Goal: Task Accomplishment & Management: Complete application form

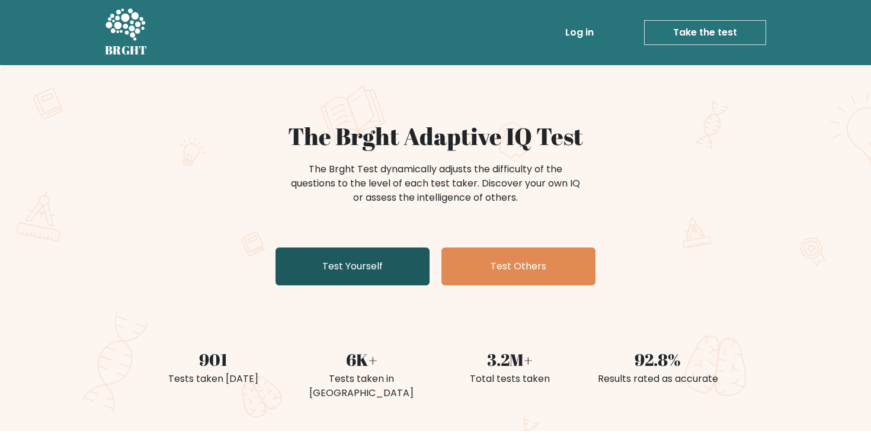
click at [351, 248] on link "Test Yourself" at bounding box center [352, 267] width 154 height 38
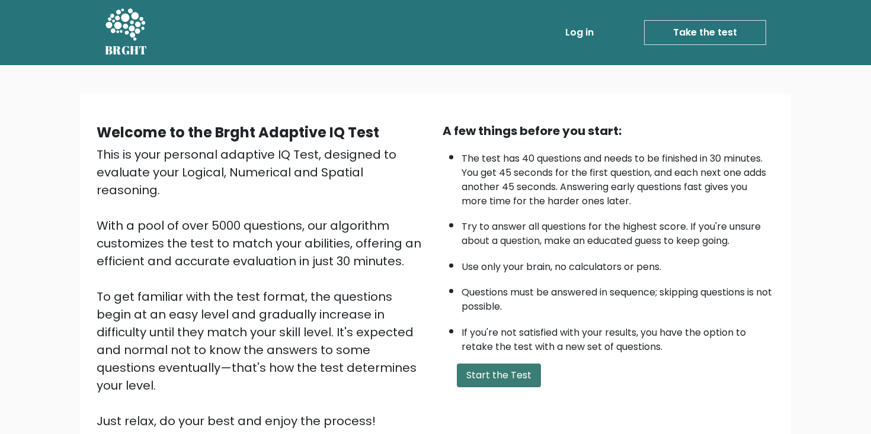
click at [507, 387] on button "Start the Test" at bounding box center [499, 376] width 84 height 24
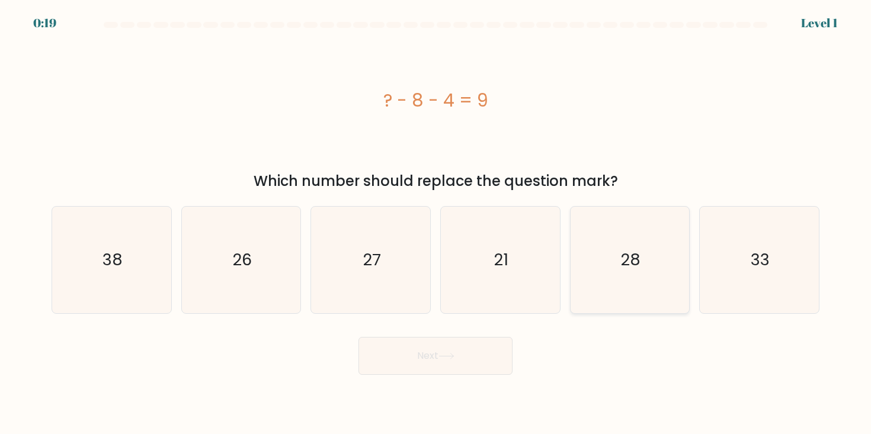
click at [614, 261] on icon "28" at bounding box center [629, 260] width 107 height 107
click at [436, 223] on input "e. 28" at bounding box center [435, 220] width 1 height 6
radio input "true"
click at [453, 341] on button "Next" at bounding box center [435, 356] width 154 height 38
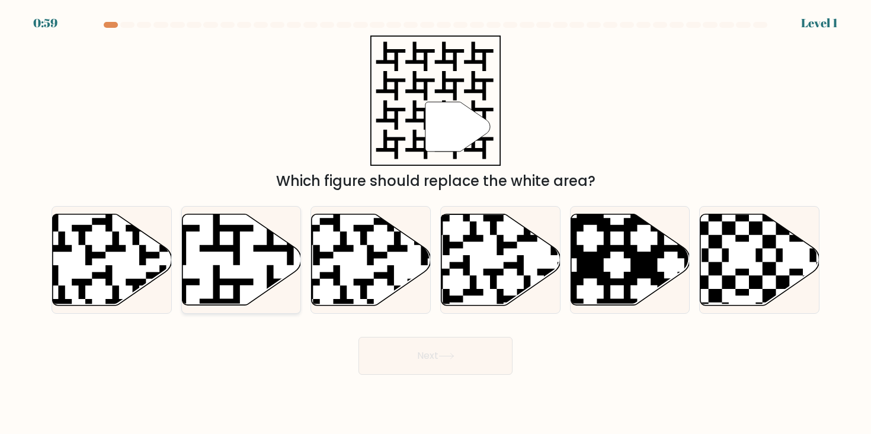
click at [242, 234] on icon at bounding box center [241, 259] width 119 height 91
click at [435, 223] on input "b." at bounding box center [435, 220] width 1 height 6
radio input "true"
click at [435, 371] on button "Next" at bounding box center [435, 356] width 154 height 38
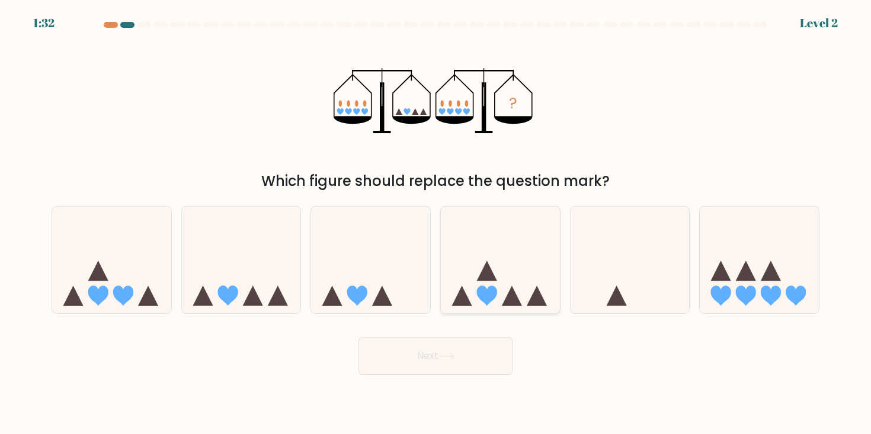
click at [486, 281] on icon at bounding box center [500, 260] width 119 height 98
click at [436, 223] on input "d." at bounding box center [435, 220] width 1 height 6
radio input "true"
click at [239, 280] on icon at bounding box center [241, 260] width 119 height 98
click at [435, 223] on input "b." at bounding box center [435, 220] width 1 height 6
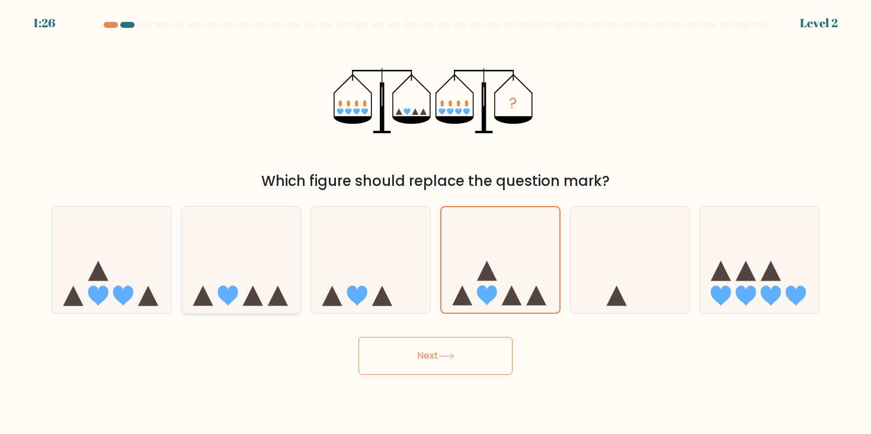
radio input "true"
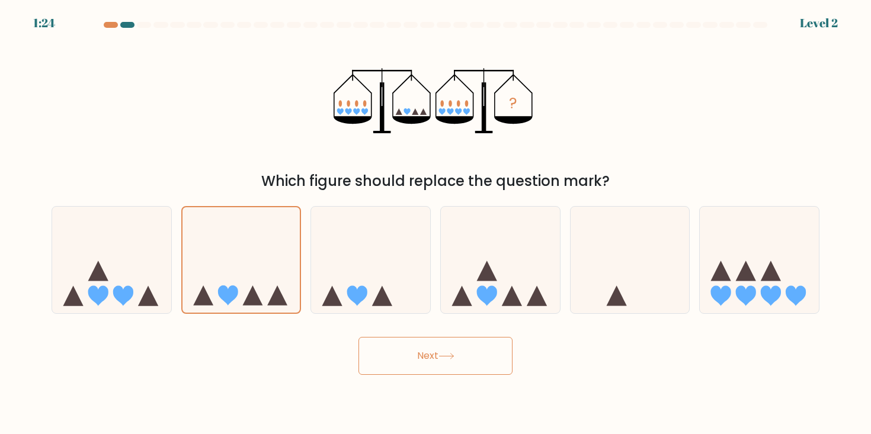
click at [438, 343] on button "Next" at bounding box center [435, 356] width 154 height 38
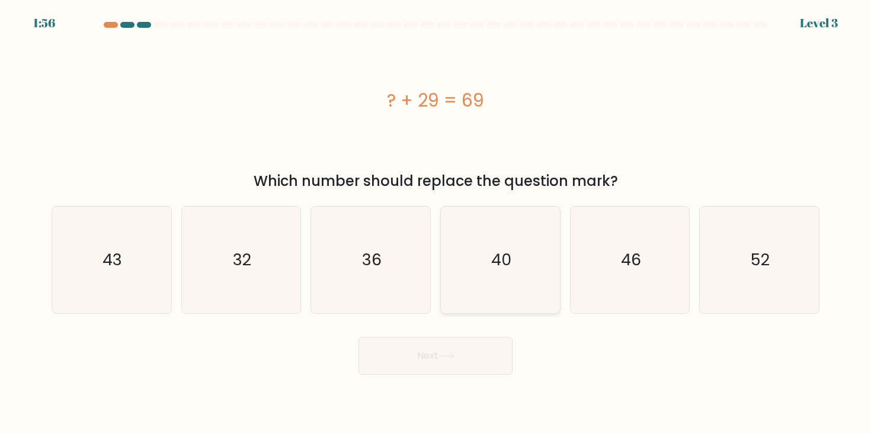
click at [488, 267] on icon "40" at bounding box center [500, 260] width 107 height 107
click at [436, 223] on input "d. 40" at bounding box center [435, 220] width 1 height 6
radio input "true"
click at [457, 347] on button "Next" at bounding box center [435, 356] width 154 height 38
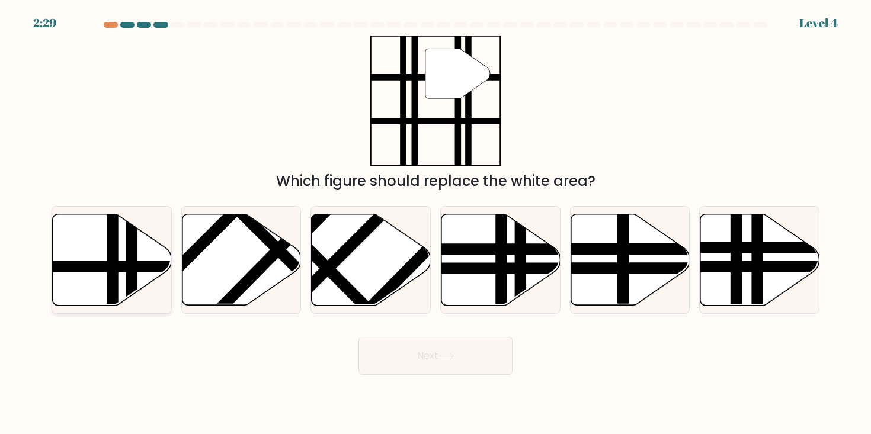
click at [55, 301] on icon at bounding box center [112, 259] width 119 height 91
click at [435, 223] on input "a." at bounding box center [435, 220] width 1 height 6
radio input "true"
click at [388, 362] on button "Next" at bounding box center [435, 356] width 154 height 38
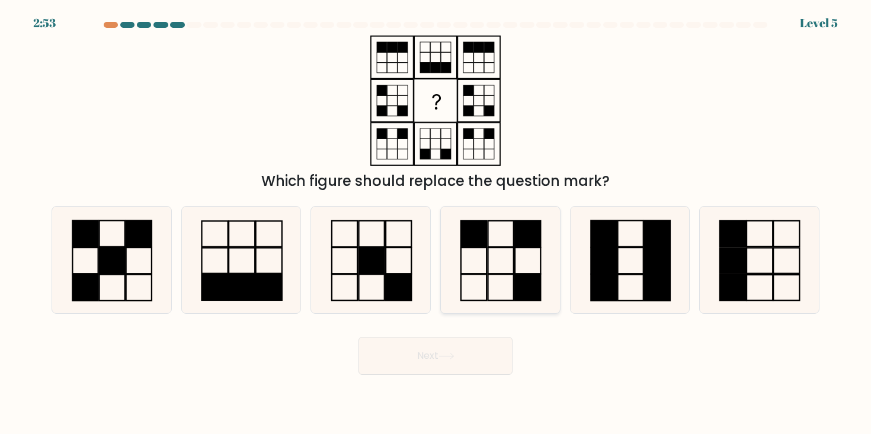
click at [525, 249] on icon at bounding box center [500, 260] width 107 height 107
click at [436, 223] on input "d." at bounding box center [435, 220] width 1 height 6
radio input "true"
click at [484, 359] on button "Next" at bounding box center [435, 356] width 154 height 38
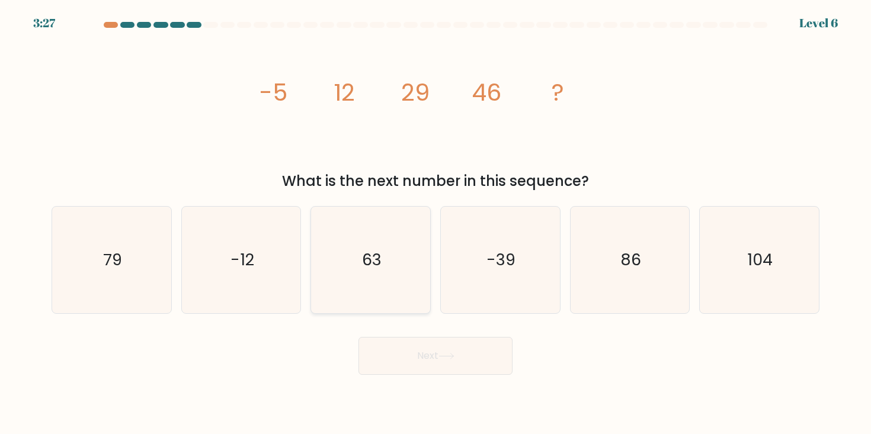
click at [383, 254] on icon "63" at bounding box center [371, 260] width 107 height 107
click at [435, 223] on input "c. 63" at bounding box center [435, 220] width 1 height 6
radio input "true"
click at [473, 345] on button "Next" at bounding box center [435, 356] width 154 height 38
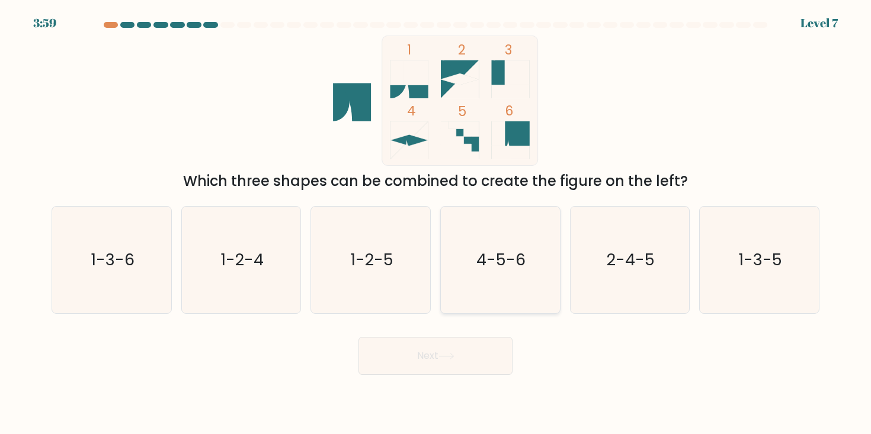
click at [470, 250] on icon "4-5-6" at bounding box center [500, 260] width 107 height 107
click at [436, 223] on input "d. 4-5-6" at bounding box center [435, 220] width 1 height 6
radio input "true"
click at [445, 354] on icon at bounding box center [446, 356] width 16 height 7
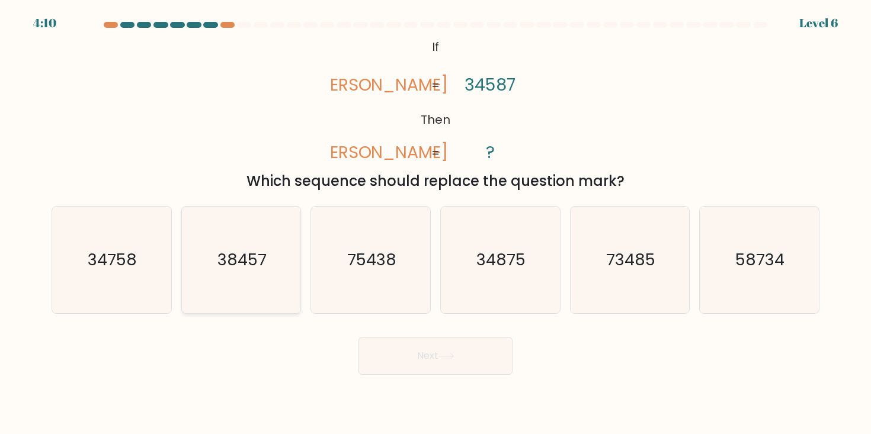
click at [214, 280] on icon "38457" at bounding box center [241, 260] width 107 height 107
click at [435, 223] on input "b. 38457" at bounding box center [435, 220] width 1 height 6
radio input "true"
click at [448, 347] on button "Next" at bounding box center [435, 356] width 154 height 38
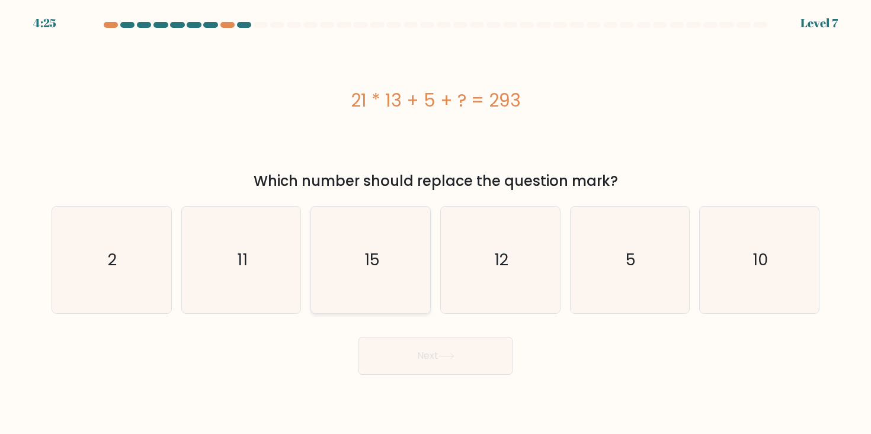
click at [384, 265] on icon "15" at bounding box center [371, 260] width 107 height 107
click at [435, 223] on input "c. 15" at bounding box center [435, 220] width 1 height 6
radio input "true"
click at [422, 368] on button "Next" at bounding box center [435, 356] width 154 height 38
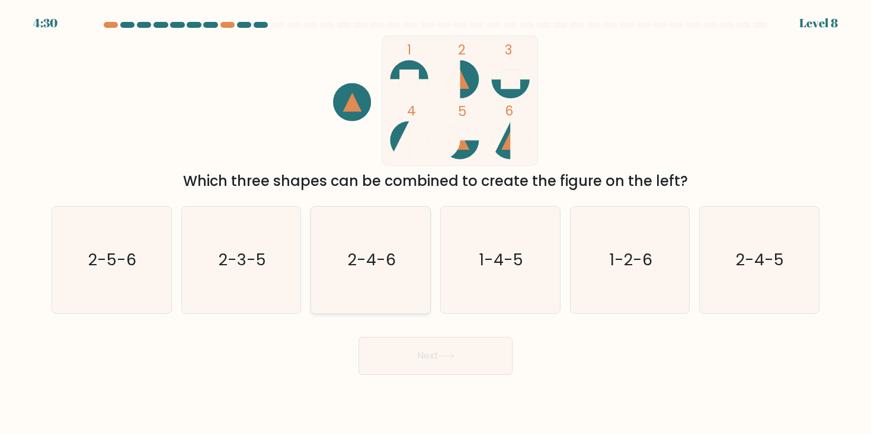
click at [403, 236] on icon "2-4-6" at bounding box center [371, 260] width 107 height 107
click at [435, 223] on input "c. 2-4-6" at bounding box center [435, 220] width 1 height 6
radio input "true"
click at [454, 350] on button "Next" at bounding box center [435, 356] width 154 height 38
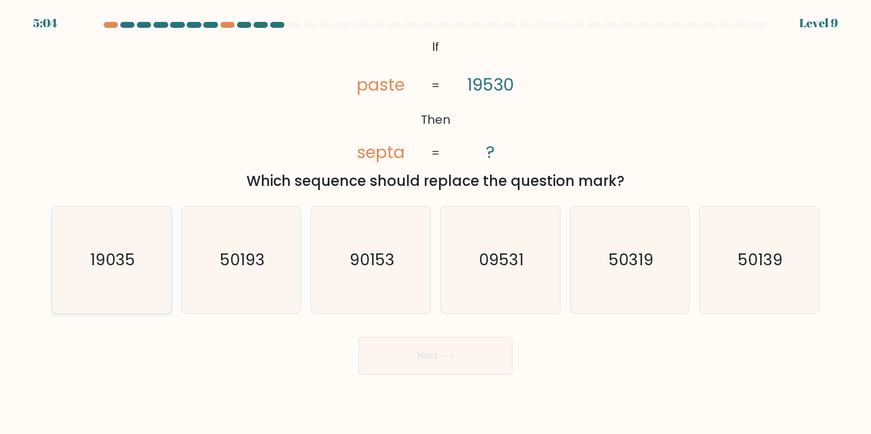
click at [140, 265] on icon "19035" at bounding box center [111, 260] width 107 height 107
click at [435, 223] on input "a. 19035" at bounding box center [435, 220] width 1 height 6
radio input "true"
click at [460, 365] on button "Next" at bounding box center [435, 356] width 154 height 38
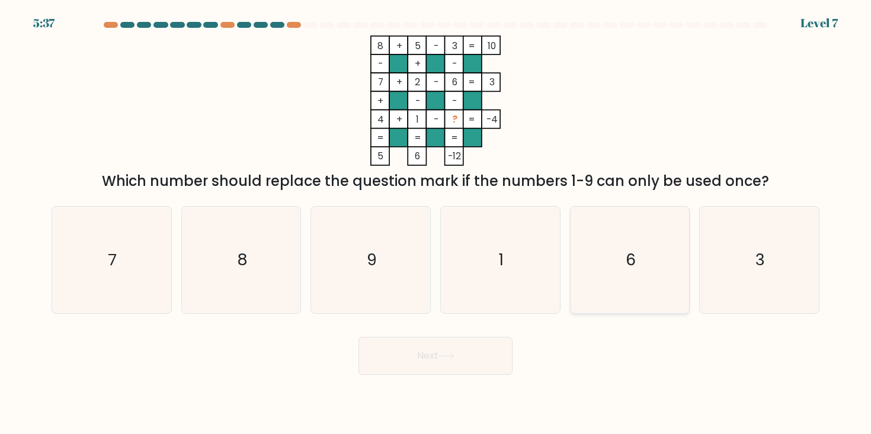
click at [615, 229] on icon "6" at bounding box center [629, 260] width 107 height 107
click at [436, 223] on input "e. 6" at bounding box center [435, 220] width 1 height 6
radio input "true"
click at [431, 367] on button "Next" at bounding box center [435, 356] width 154 height 38
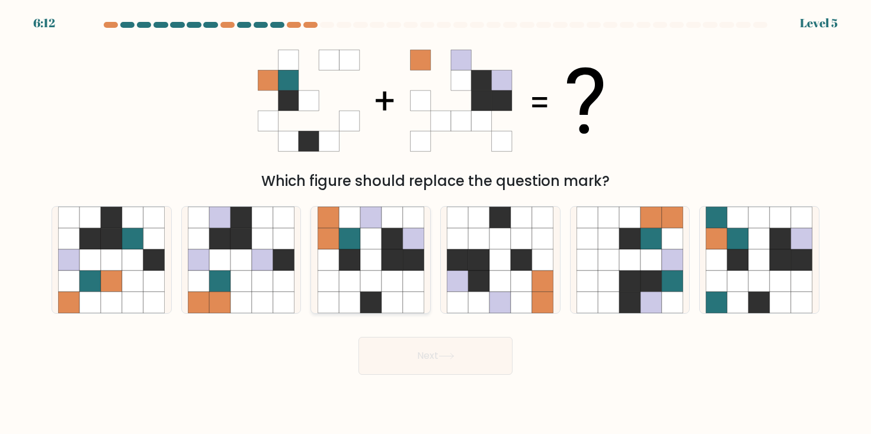
click at [383, 292] on icon at bounding box center [391, 302] width 21 height 21
click at [435, 223] on input "c." at bounding box center [435, 220] width 1 height 6
radio input "true"
click at [440, 352] on button "Next" at bounding box center [435, 356] width 154 height 38
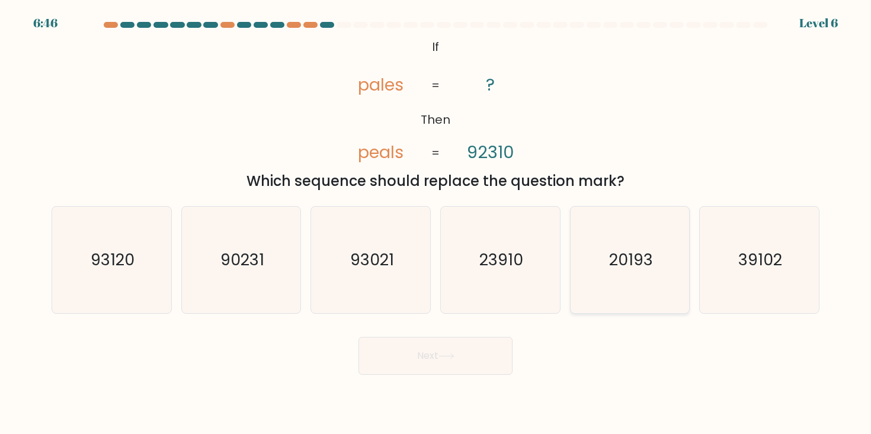
click at [585, 266] on icon "20193" at bounding box center [629, 260] width 107 height 107
click at [436, 223] on input "e. 20193" at bounding box center [435, 220] width 1 height 6
radio input "true"
click at [469, 359] on button "Next" at bounding box center [435, 356] width 154 height 38
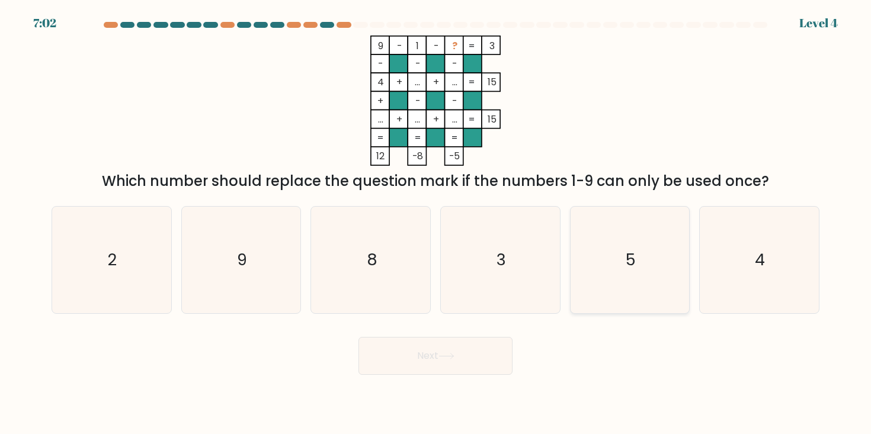
click at [633, 277] on icon "5" at bounding box center [629, 260] width 107 height 107
click at [436, 223] on input "e. 5" at bounding box center [435, 220] width 1 height 6
radio input "true"
click at [441, 358] on icon at bounding box center [446, 356] width 16 height 7
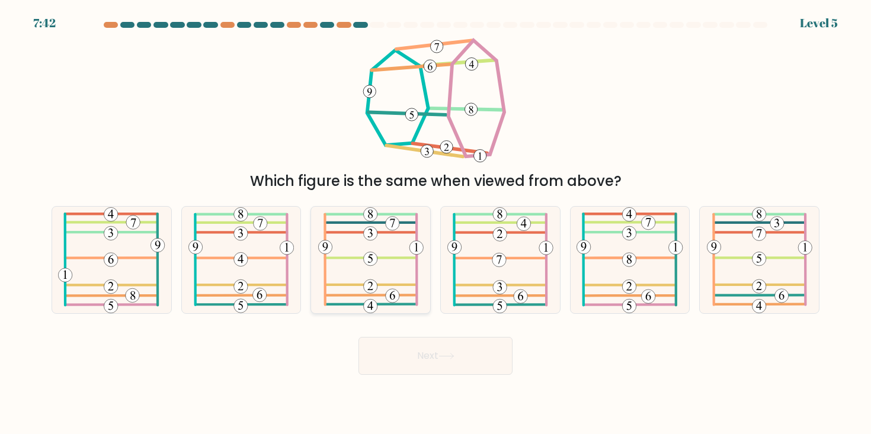
click at [396, 235] on icon at bounding box center [370, 260] width 105 height 107
click at [435, 223] on input "c." at bounding box center [435, 220] width 1 height 6
radio input "true"
click at [438, 344] on button "Next" at bounding box center [435, 356] width 154 height 38
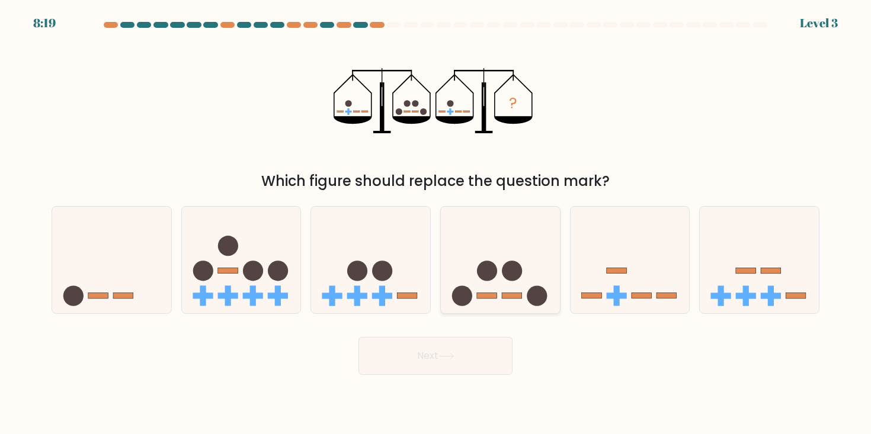
click at [489, 275] on circle at bounding box center [487, 271] width 20 height 20
click at [436, 223] on input "d." at bounding box center [435, 220] width 1 height 6
radio input "true"
click at [458, 354] on button "Next" at bounding box center [435, 356] width 154 height 38
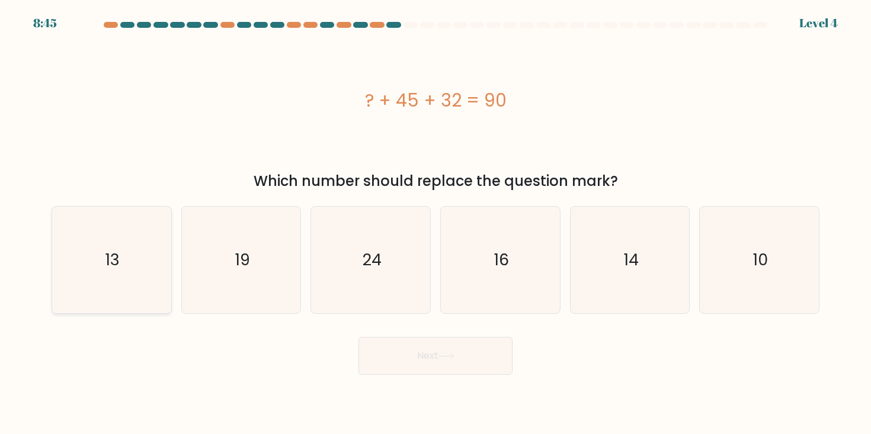
click at [113, 283] on icon "13" at bounding box center [111, 260] width 107 height 107
click at [435, 223] on input "a. 13" at bounding box center [435, 220] width 1 height 6
radio input "true"
click at [438, 371] on button "Next" at bounding box center [435, 356] width 154 height 38
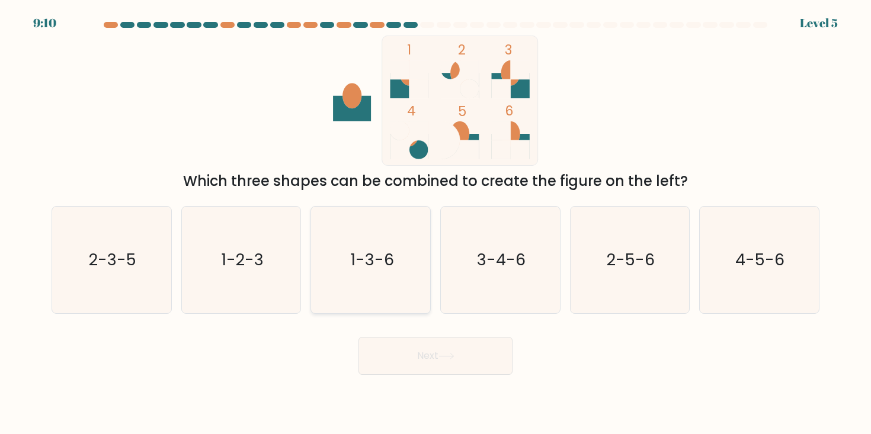
click at [372, 288] on icon "1-3-6" at bounding box center [371, 260] width 107 height 107
click at [435, 223] on input "c. 1-3-6" at bounding box center [435, 220] width 1 height 6
radio input "true"
click at [438, 370] on button "Next" at bounding box center [435, 356] width 154 height 38
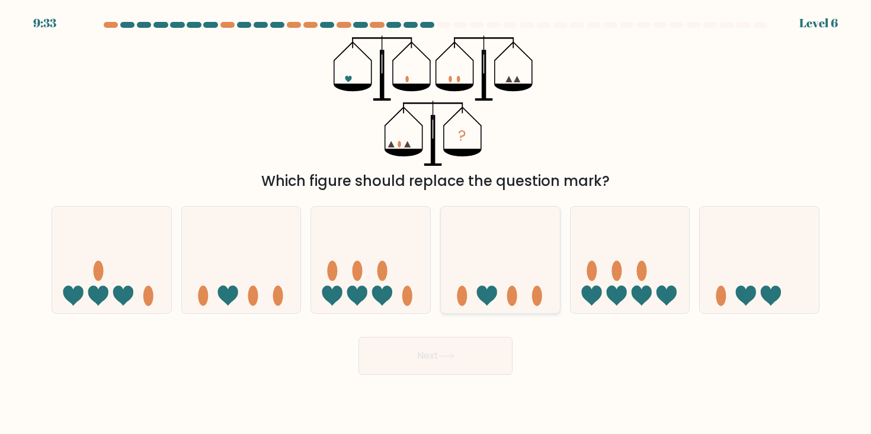
click at [527, 265] on icon at bounding box center [500, 260] width 119 height 98
click at [436, 223] on input "d." at bounding box center [435, 220] width 1 height 6
radio input "true"
click at [471, 347] on button "Next" at bounding box center [435, 356] width 154 height 38
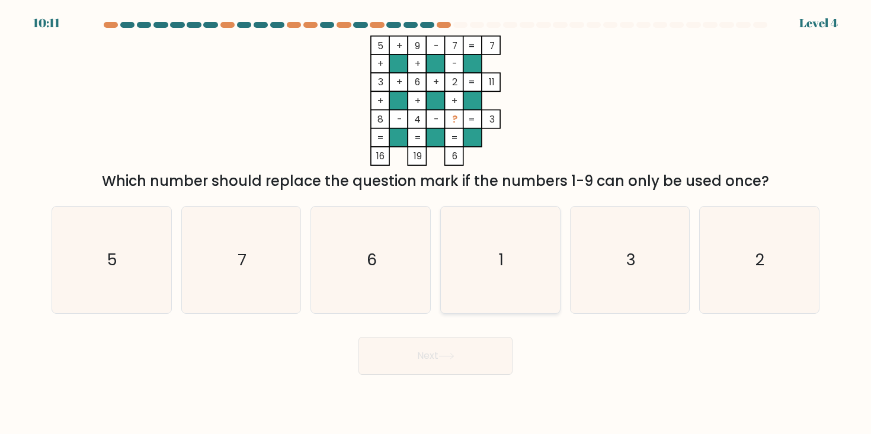
click at [491, 230] on icon "1" at bounding box center [500, 260] width 107 height 107
click at [436, 223] on input "d. 1" at bounding box center [435, 220] width 1 height 6
radio input "true"
click at [441, 373] on button "Next" at bounding box center [435, 356] width 154 height 38
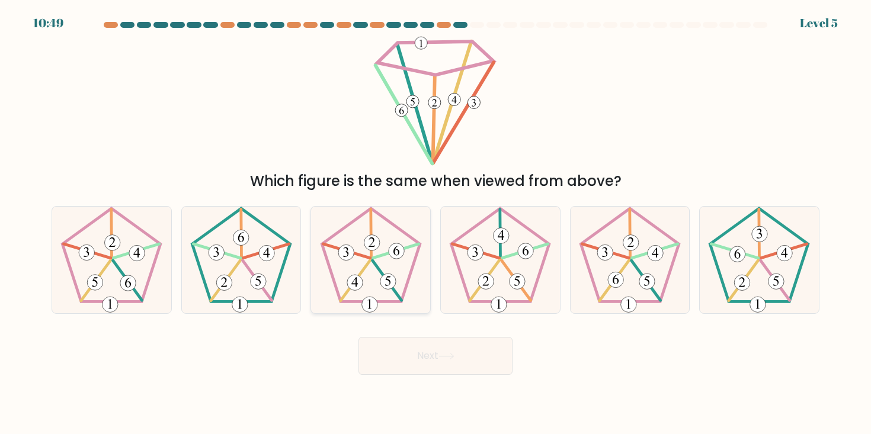
click at [351, 243] on icon at bounding box center [371, 260] width 107 height 107
click at [435, 223] on input "c." at bounding box center [435, 220] width 1 height 6
radio input "true"
click at [412, 334] on div "Next" at bounding box center [435, 351] width 782 height 47
click at [427, 357] on button "Next" at bounding box center [435, 356] width 154 height 38
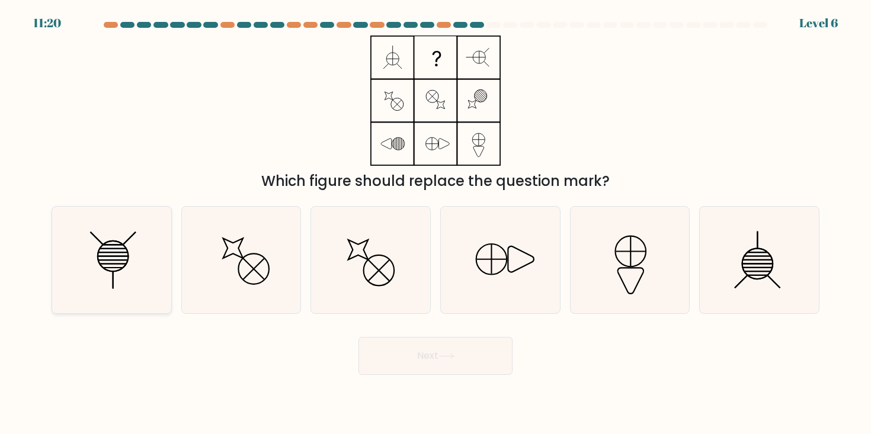
click at [139, 276] on icon at bounding box center [111, 260] width 107 height 107
click at [435, 223] on input "a." at bounding box center [435, 220] width 1 height 6
radio input "true"
click at [497, 339] on button "Next" at bounding box center [435, 356] width 154 height 38
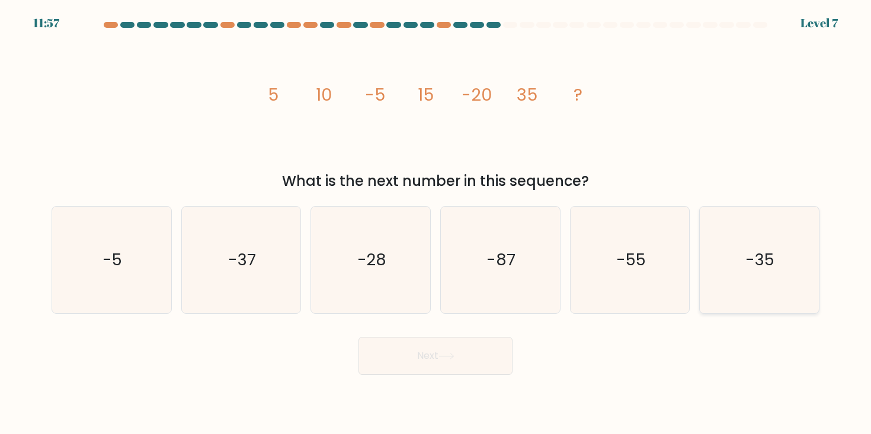
click at [731, 243] on icon "-35" at bounding box center [759, 260] width 107 height 107
click at [436, 223] on input "f. -35" at bounding box center [435, 220] width 1 height 6
radio input "true"
click at [609, 276] on icon "-55" at bounding box center [629, 260] width 107 height 107
click at [436, 223] on input "e. -55" at bounding box center [435, 220] width 1 height 6
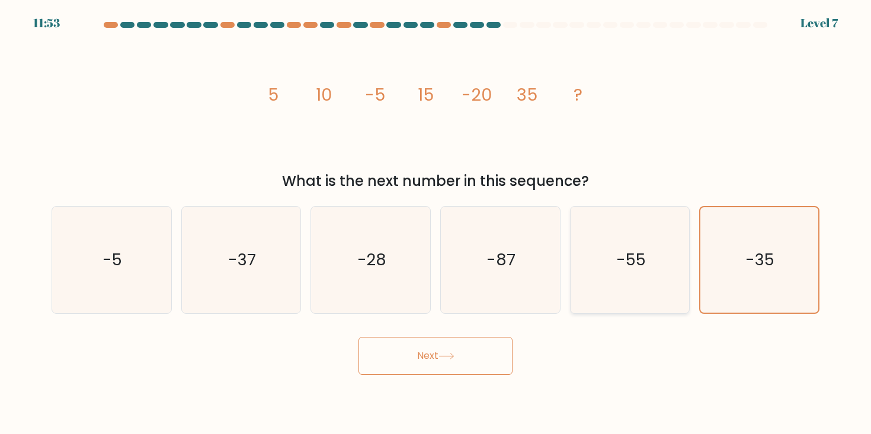
radio input "true"
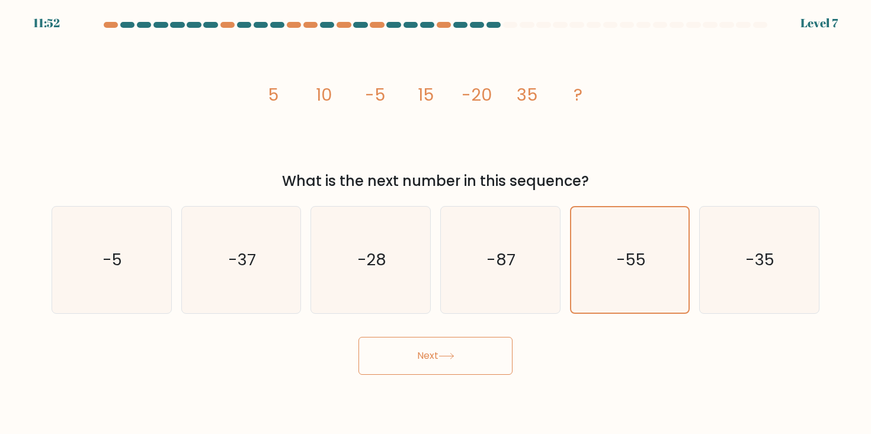
click at [429, 375] on button "Next" at bounding box center [435, 356] width 154 height 38
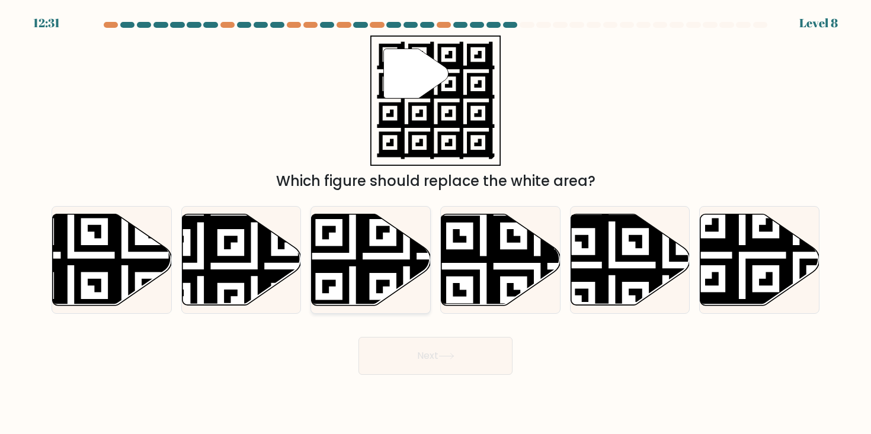
click at [361, 235] on icon at bounding box center [407, 310] width 216 height 216
click at [435, 223] on input "c." at bounding box center [435, 220] width 1 height 6
radio input "true"
click at [426, 348] on button "Next" at bounding box center [435, 356] width 154 height 38
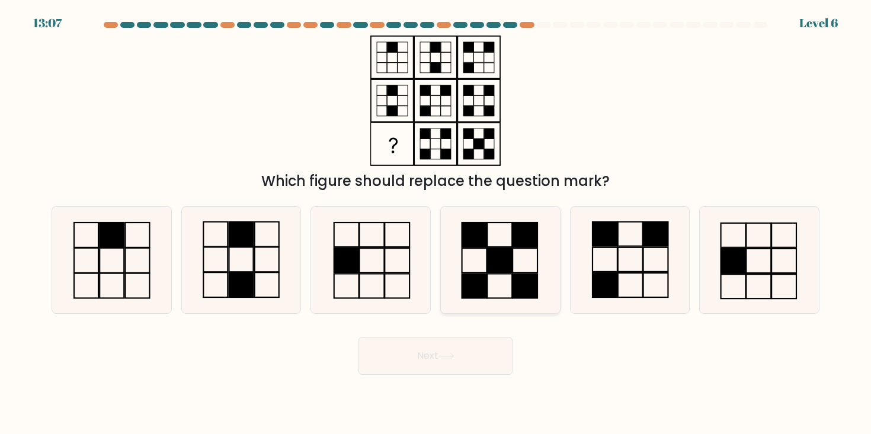
click at [485, 267] on icon at bounding box center [500, 260] width 107 height 107
click at [436, 223] on input "d." at bounding box center [435, 220] width 1 height 6
radio input "true"
click at [613, 252] on icon at bounding box center [629, 260] width 107 height 107
click at [436, 223] on input "e." at bounding box center [435, 220] width 1 height 6
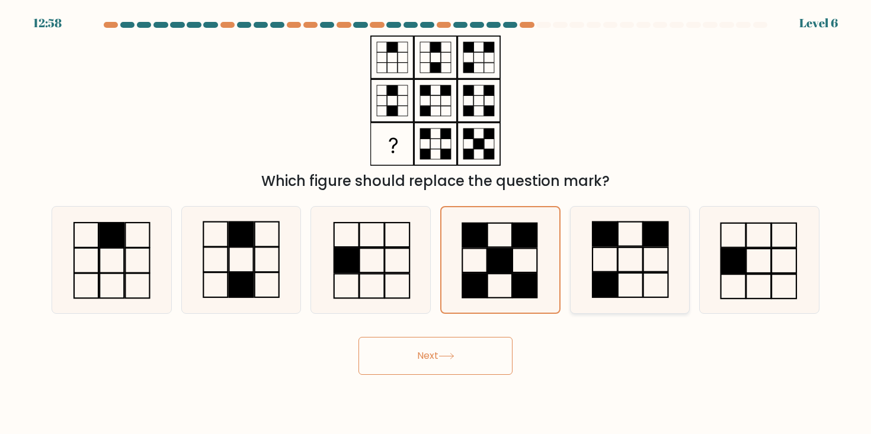
radio input "true"
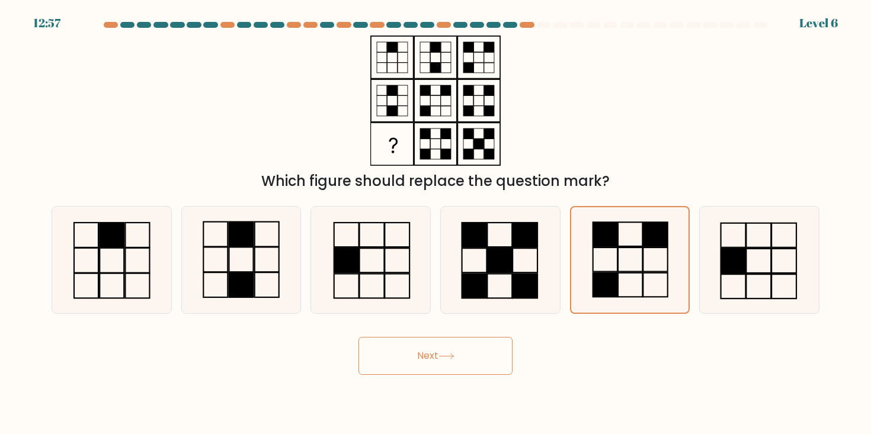
click at [439, 367] on button "Next" at bounding box center [435, 356] width 154 height 38
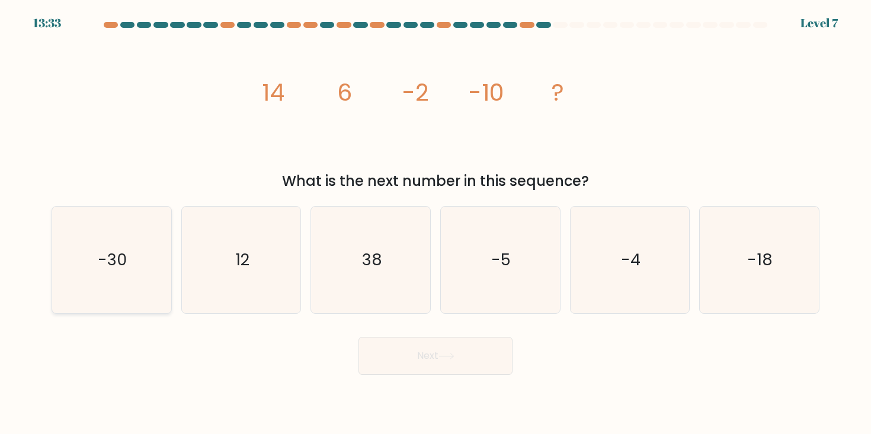
click at [117, 265] on text "-30" at bounding box center [112, 260] width 29 height 22
click at [435, 223] on input "a. -30" at bounding box center [435, 220] width 1 height 6
radio input "true"
click at [426, 370] on button "Next" at bounding box center [435, 356] width 154 height 38
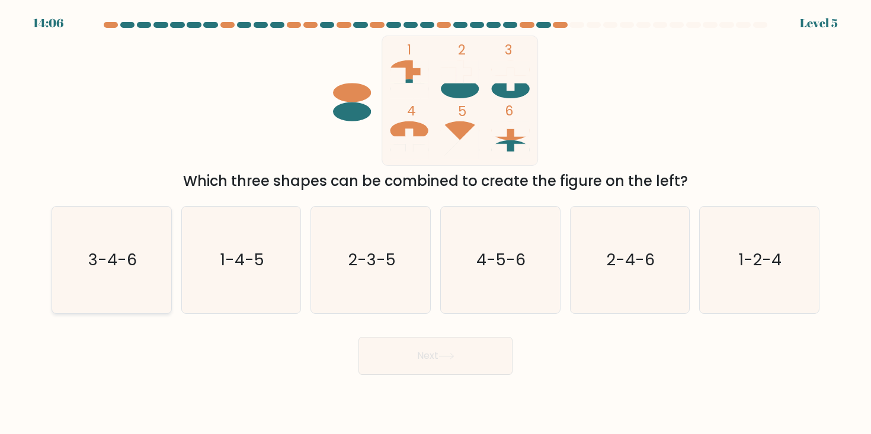
click at [104, 278] on icon "3-4-6" at bounding box center [111, 260] width 107 height 107
click at [435, 223] on input "a. 3-4-6" at bounding box center [435, 220] width 1 height 6
radio input "true"
click at [422, 353] on button "Next" at bounding box center [435, 356] width 154 height 38
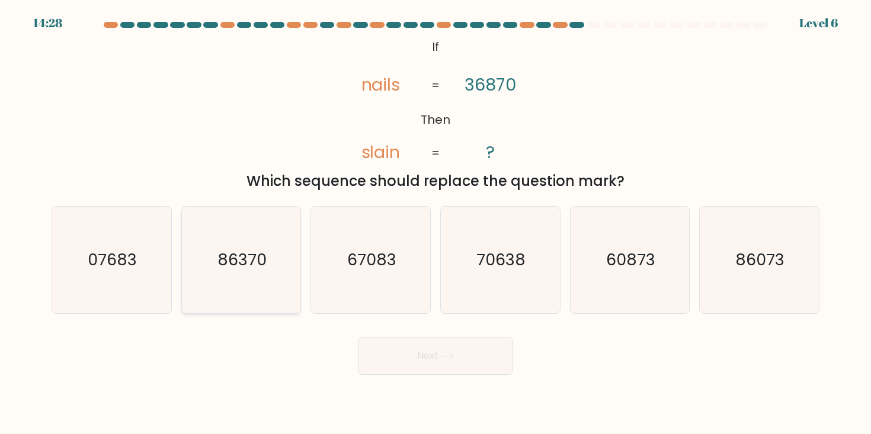
click at [271, 275] on icon "86370" at bounding box center [241, 260] width 107 height 107
click at [435, 223] on input "b. 86370" at bounding box center [435, 220] width 1 height 6
radio input "true"
click at [448, 352] on button "Next" at bounding box center [435, 356] width 154 height 38
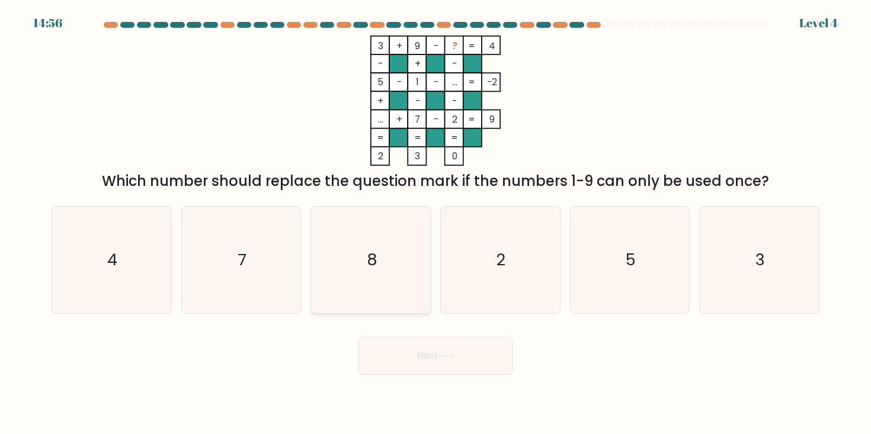
click at [408, 236] on icon "8" at bounding box center [371, 260] width 107 height 107
click at [435, 223] on input "c. 8" at bounding box center [435, 220] width 1 height 6
radio input "true"
click at [418, 352] on button "Next" at bounding box center [435, 356] width 154 height 38
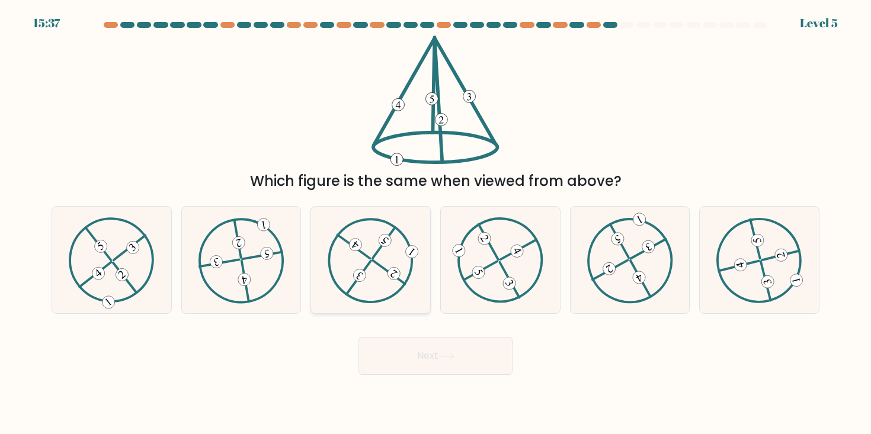
click at [402, 309] on div at bounding box center [370, 260] width 120 height 108
click at [435, 223] on input "c." at bounding box center [435, 220] width 1 height 6
radio input "true"
click at [446, 350] on button "Next" at bounding box center [435, 356] width 154 height 38
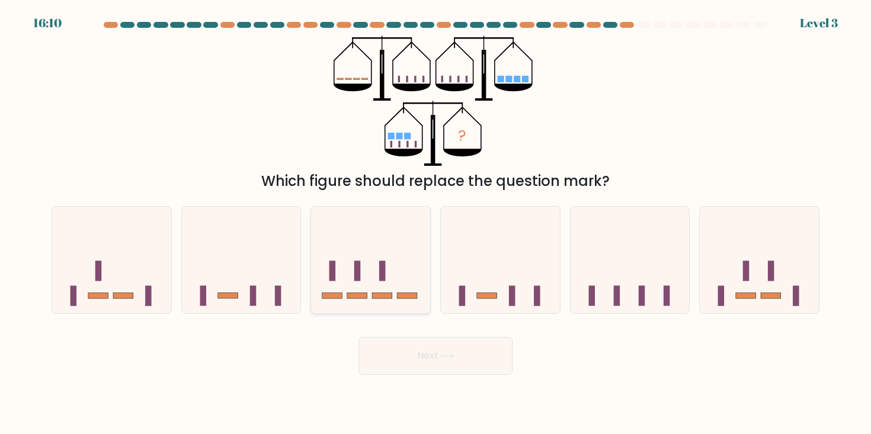
click at [397, 286] on icon at bounding box center [370, 260] width 119 height 98
click at [435, 223] on input "c." at bounding box center [435, 220] width 1 height 6
radio input "true"
click at [417, 352] on button "Next" at bounding box center [435, 356] width 154 height 38
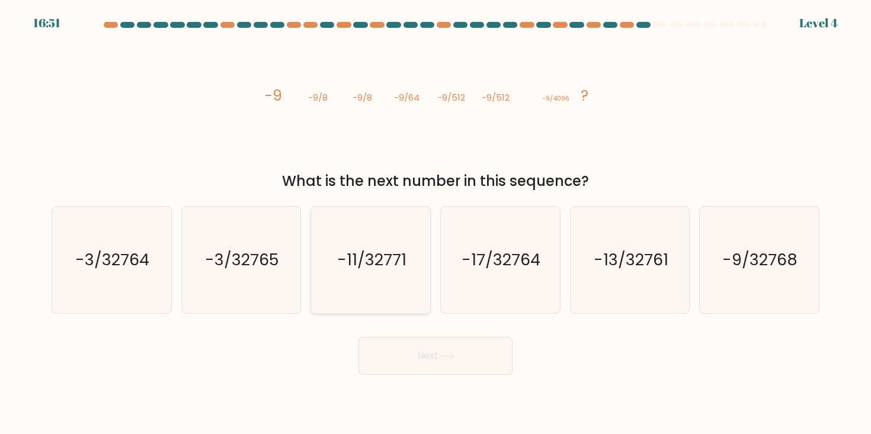
click at [383, 262] on text "-11/32771" at bounding box center [371, 260] width 69 height 22
click at [435, 223] on input "c. -11/32771" at bounding box center [435, 220] width 1 height 6
radio input "true"
click at [412, 338] on button "Next" at bounding box center [435, 356] width 154 height 38
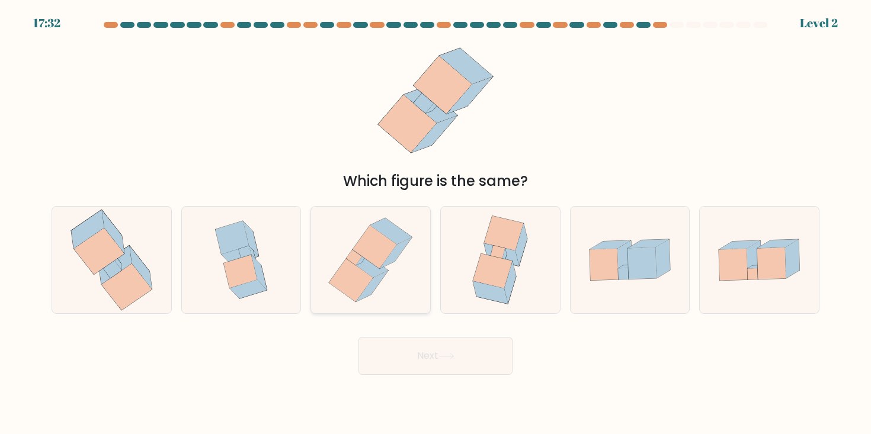
click at [385, 268] on icon at bounding box center [368, 264] width 42 height 26
click at [435, 223] on input "c." at bounding box center [435, 220] width 1 height 6
radio input "true"
click at [400, 372] on button "Next" at bounding box center [435, 356] width 154 height 38
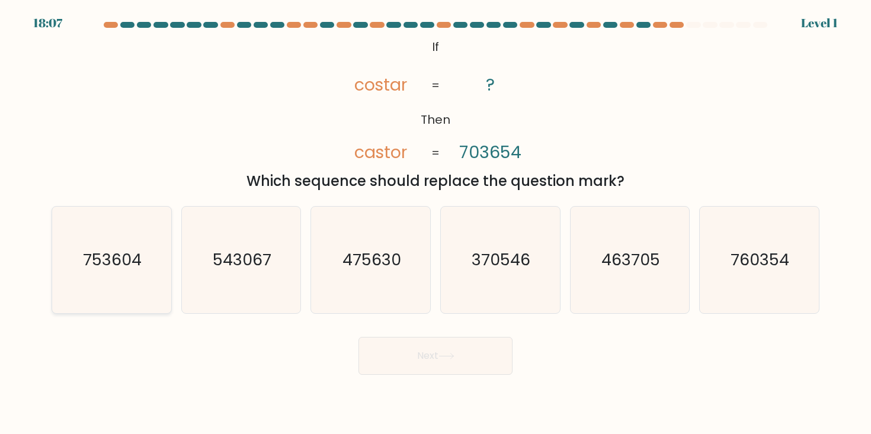
click at [132, 260] on text "753604" at bounding box center [113, 260] width 59 height 22
click at [435, 223] on input "a. 753604" at bounding box center [435, 220] width 1 height 6
radio input "true"
click at [398, 357] on button "Next" at bounding box center [435, 356] width 154 height 38
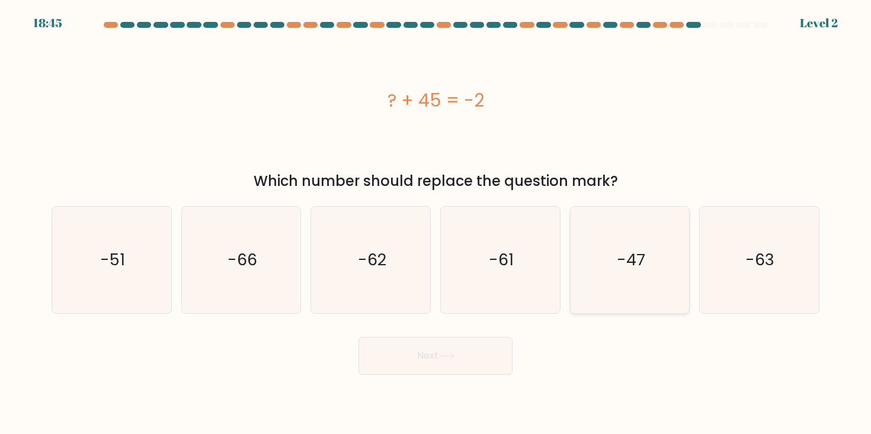
click at [635, 277] on icon "-47" at bounding box center [629, 260] width 107 height 107
click at [436, 223] on input "e. -47" at bounding box center [435, 220] width 1 height 6
radio input "true"
click at [448, 370] on button "Next" at bounding box center [435, 356] width 154 height 38
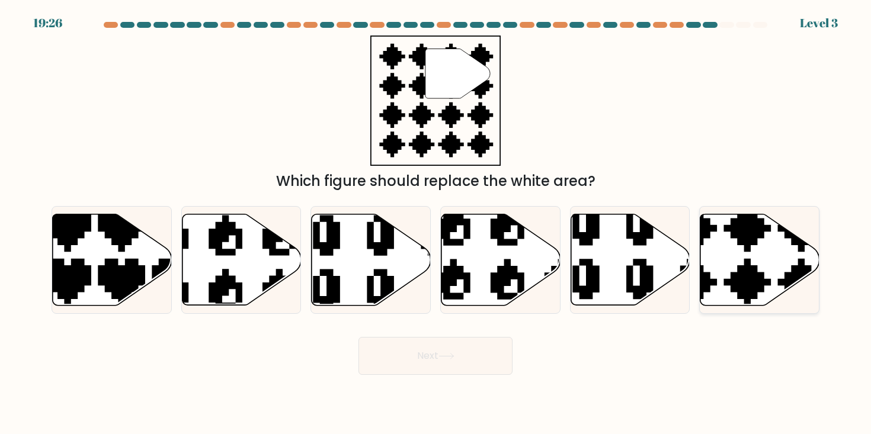
click at [764, 275] on icon at bounding box center [720, 308] width 209 height 209
click at [436, 223] on input "f." at bounding box center [435, 220] width 1 height 6
radio input "true"
click at [479, 361] on button "Next" at bounding box center [435, 356] width 154 height 38
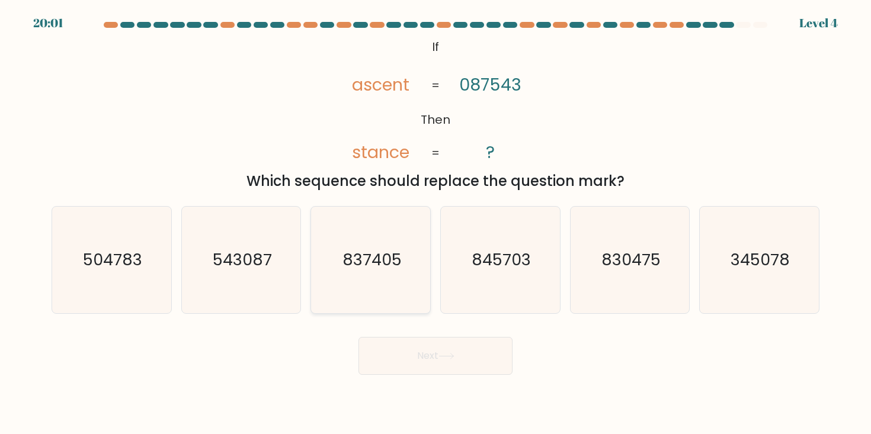
click at [396, 258] on text "837405" at bounding box center [371, 260] width 59 height 22
click at [435, 223] on input "c. 837405" at bounding box center [435, 220] width 1 height 6
radio input "true"
click at [434, 345] on button "Next" at bounding box center [435, 356] width 154 height 38
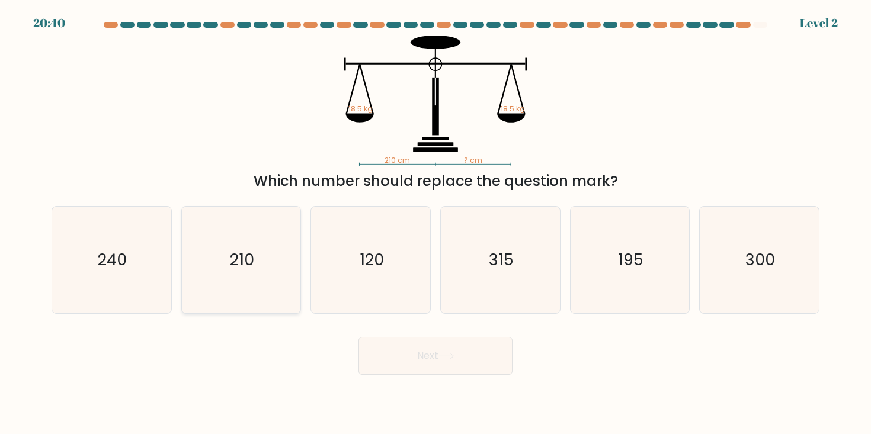
click at [294, 282] on icon "210" at bounding box center [241, 260] width 107 height 107
click at [435, 223] on input "b. 210" at bounding box center [435, 220] width 1 height 6
radio input "true"
click at [470, 357] on button "Next" at bounding box center [435, 356] width 154 height 38
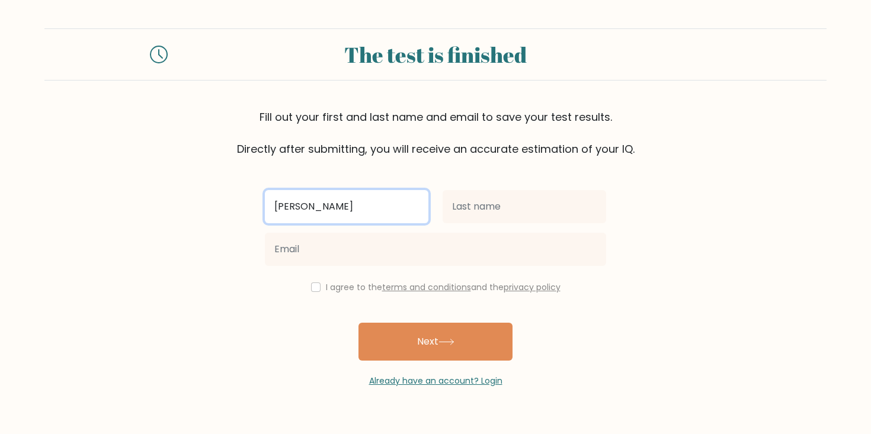
type input "anežka marie"
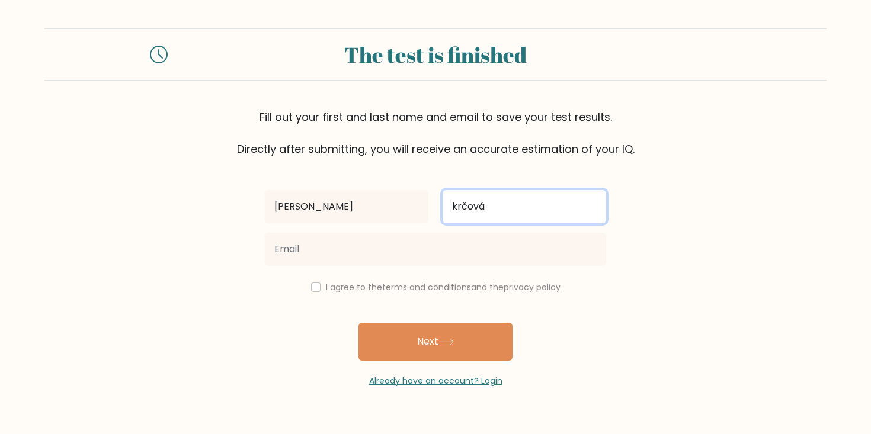
type input "krčová"
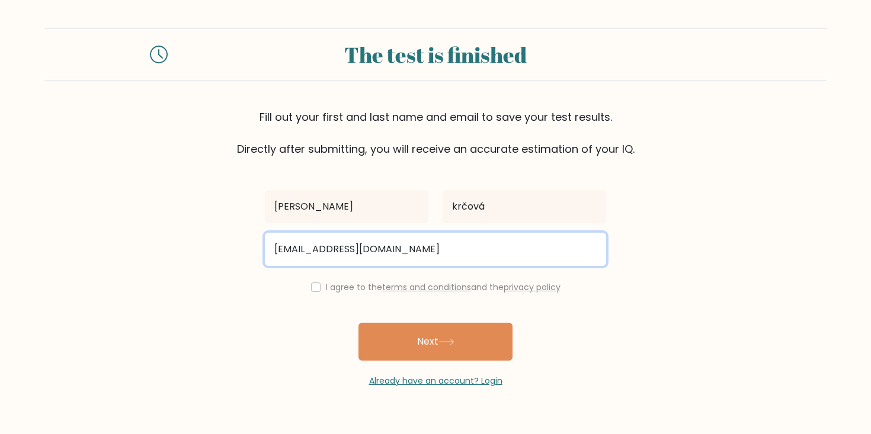
type input "krcova.pytloun@gmail.com"
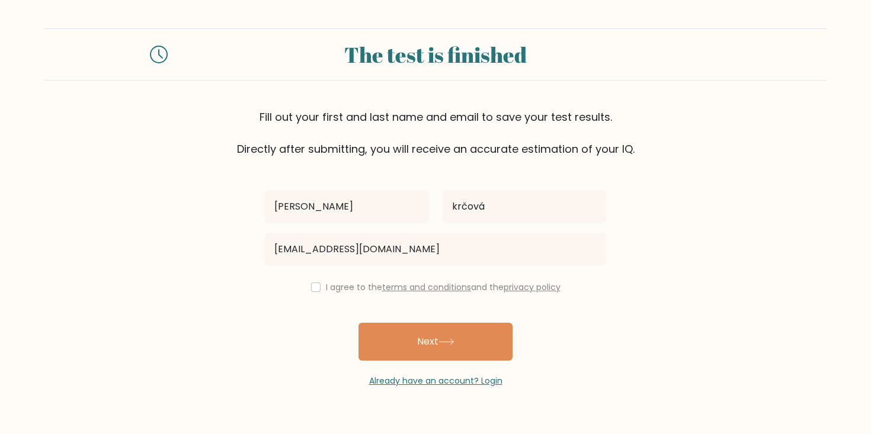
click at [320, 293] on div "I agree to the terms and conditions and the privacy policy" at bounding box center [435, 287] width 355 height 14
click at [318, 292] on div "I agree to the terms and conditions and the privacy policy" at bounding box center [435, 287] width 355 height 14
click at [304, 288] on div "I agree to the terms and conditions and the privacy policy" at bounding box center [435, 287] width 355 height 14
click at [319, 287] on div "I agree to the terms and conditions and the privacy policy" at bounding box center [435, 287] width 355 height 14
click at [313, 291] on input "checkbox" at bounding box center [315, 287] width 9 height 9
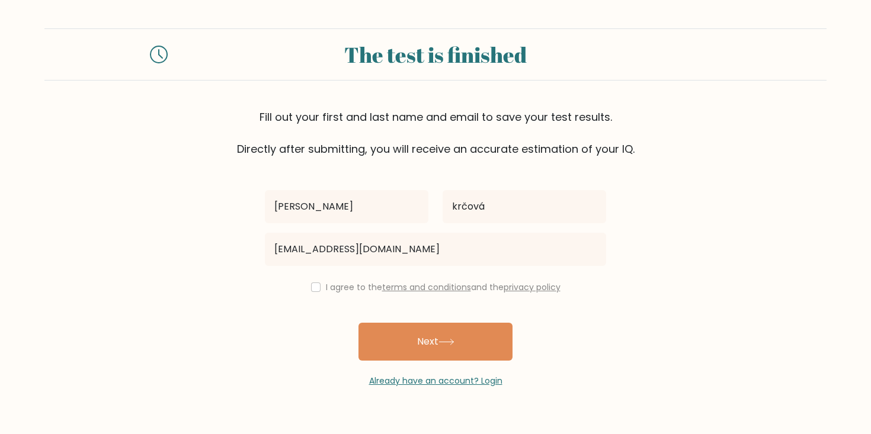
checkbox input "true"
click at [463, 366] on div "Already have an account? Login" at bounding box center [435, 374] width 341 height 27
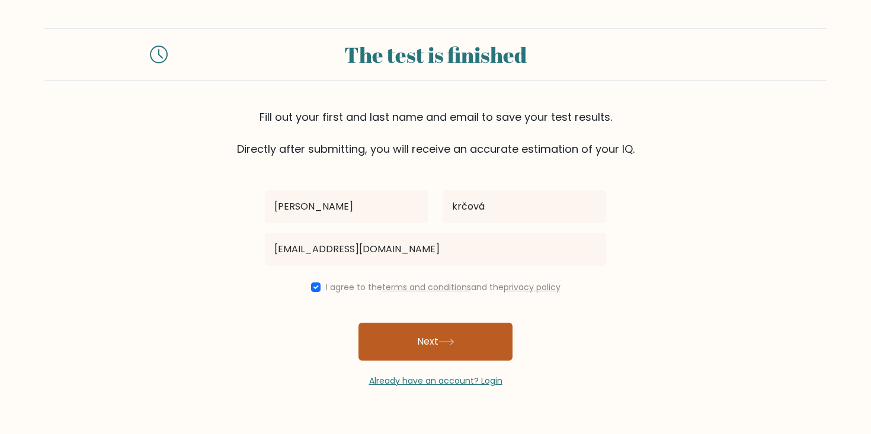
click at [461, 336] on button "Next" at bounding box center [435, 342] width 154 height 38
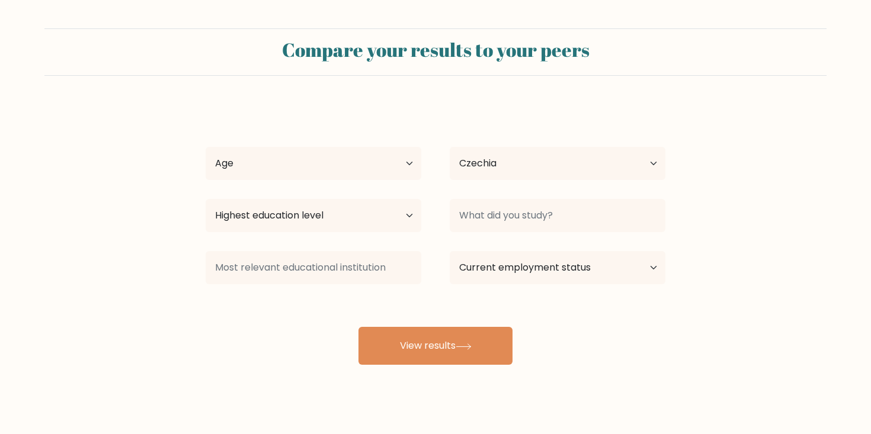
select select "CZ"
click at [384, 146] on div "Age Under 18 years old 18-24 years old 25-34 years old 35-44 years old 45-54 ye…" at bounding box center [313, 163] width 244 height 43
select select "18_24"
click at [427, 368] on div "Compare your results to your peers anežka marie krčová Age Under 18 years old 1…" at bounding box center [435, 224] width 871 height 449
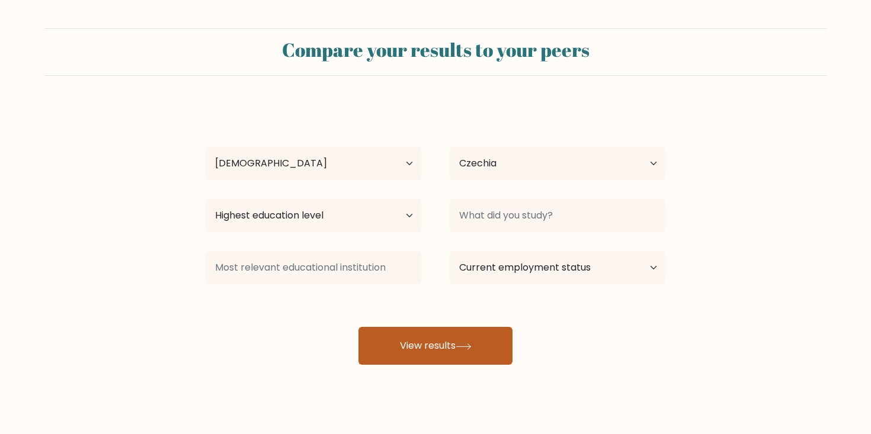
click at [426, 345] on button "View results" at bounding box center [435, 346] width 154 height 38
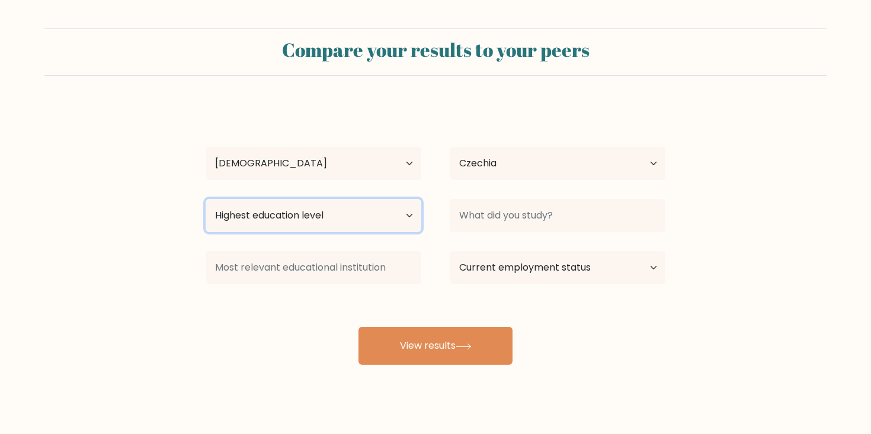
select select "bachelors_degree"
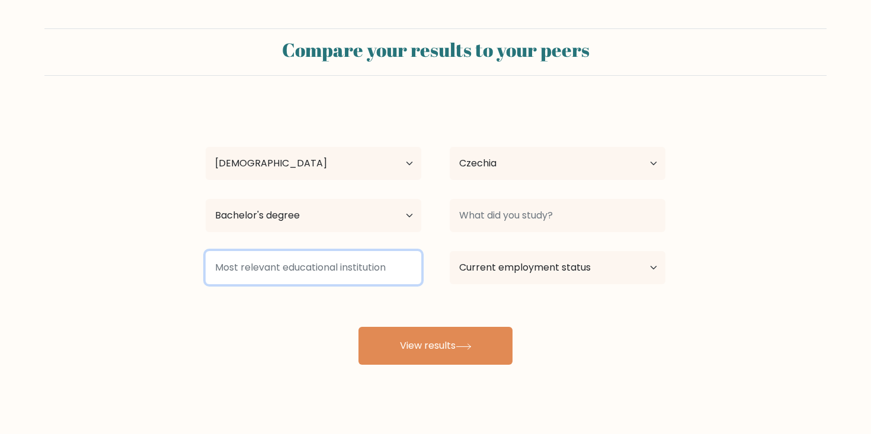
click at [348, 265] on input at bounding box center [314, 267] width 216 height 33
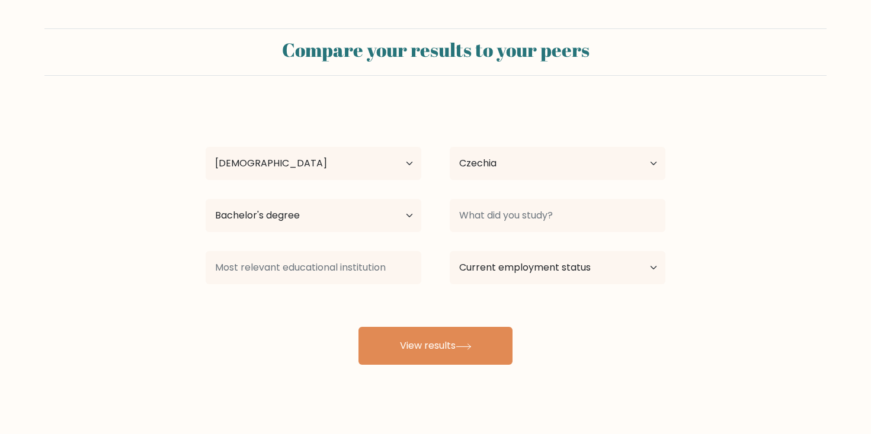
click at [426, 370] on div "Compare your results to your peers anežka marie krčová Age Under 18 years old 1…" at bounding box center [435, 224] width 871 height 449
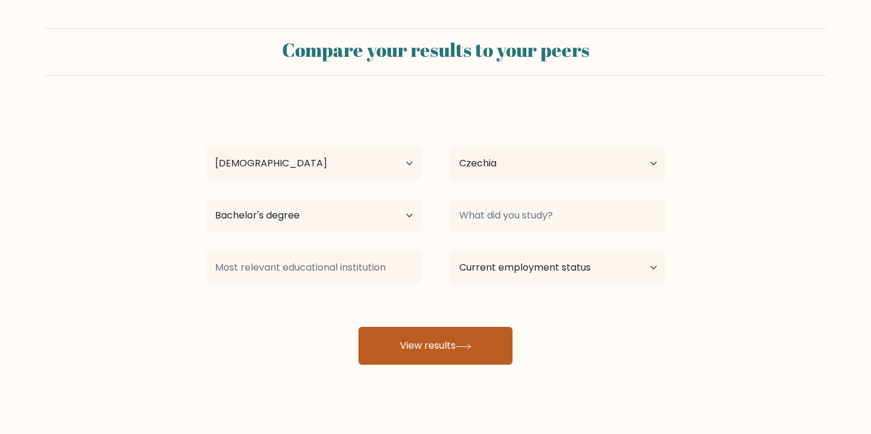
click at [444, 344] on button "View results" at bounding box center [435, 346] width 154 height 38
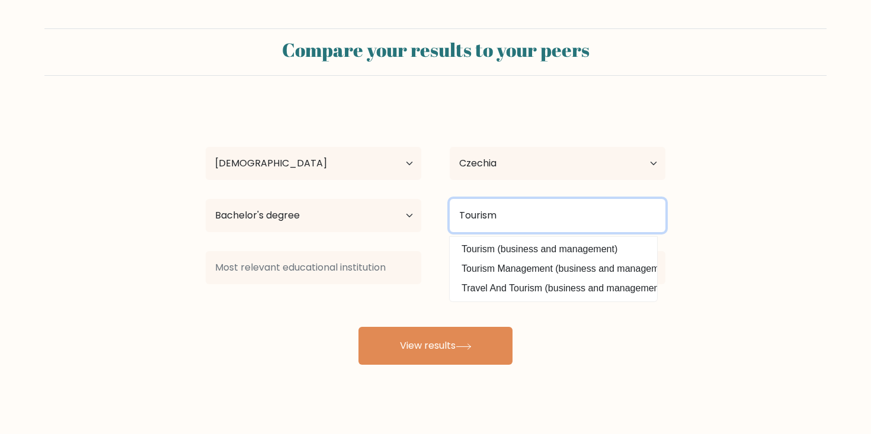
type input "Tourism"
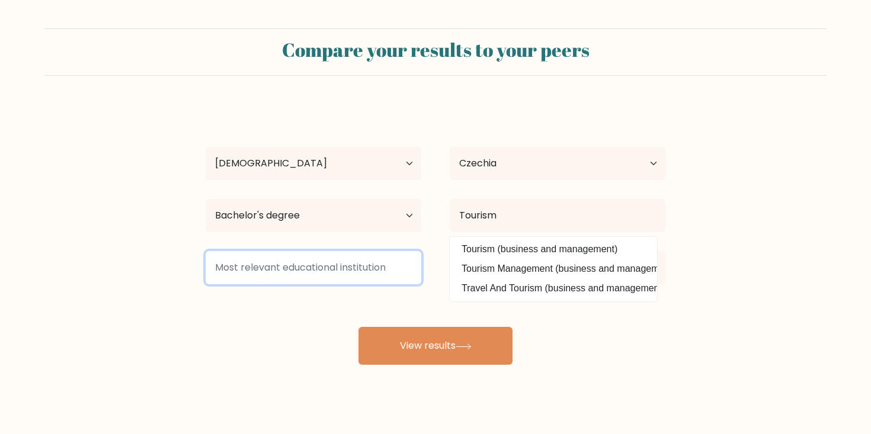
click at [389, 256] on input at bounding box center [314, 267] width 216 height 33
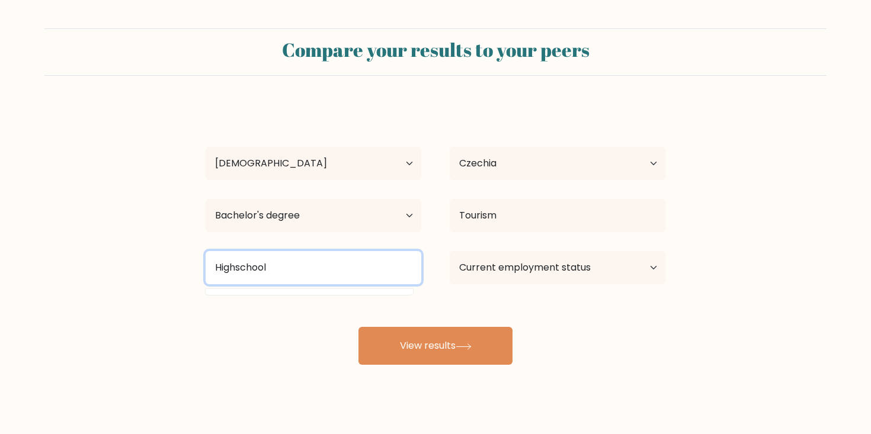
type input "Highschool"
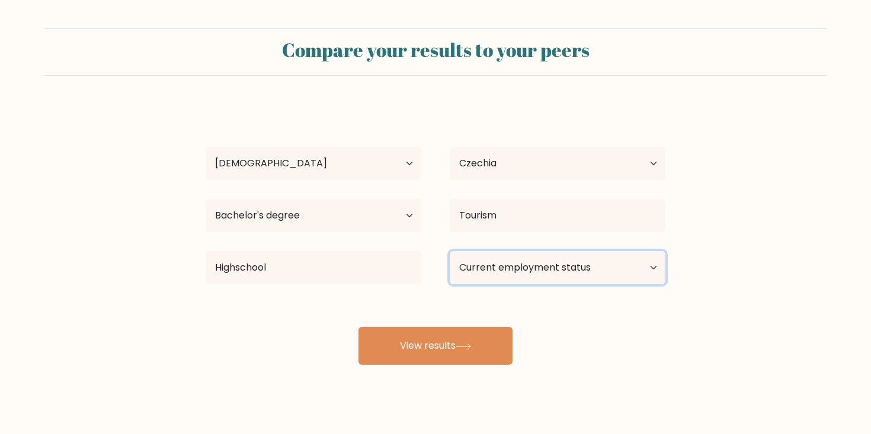
select select "employed"
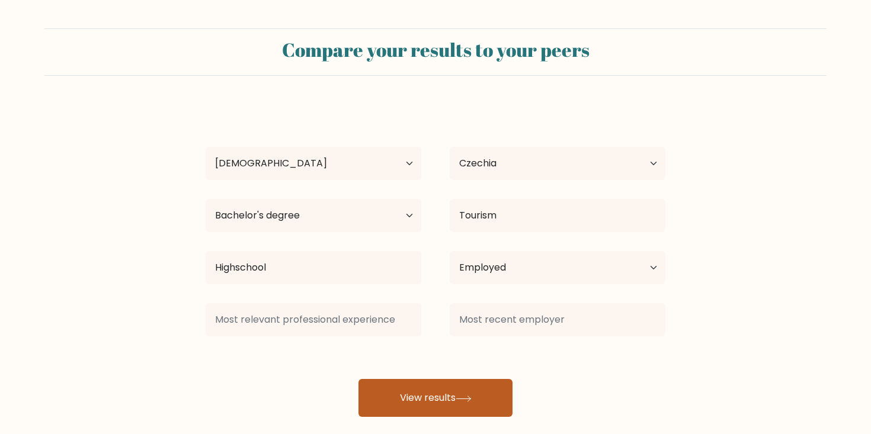
click at [456, 395] on button "View results" at bounding box center [435, 398] width 154 height 38
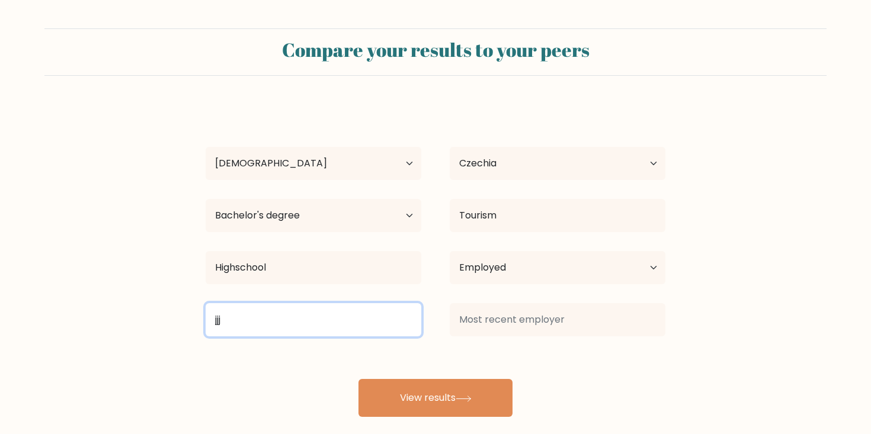
type input "jjj"
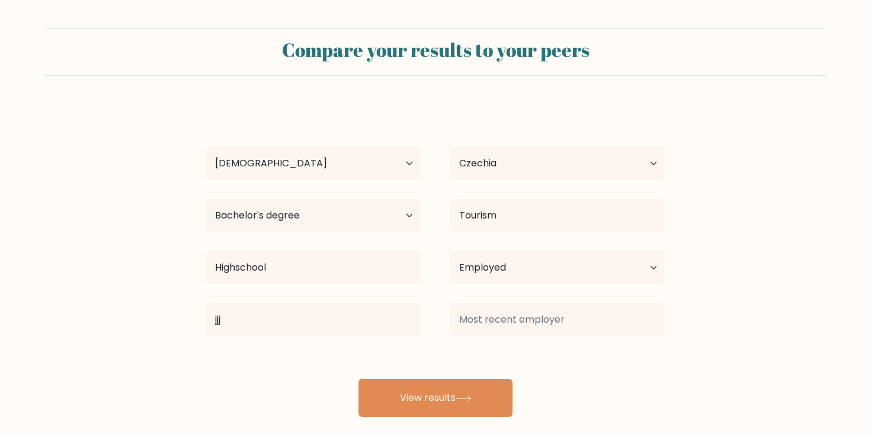
click at [496, 288] on div "Current employment status Employed Student Retired Other / prefer not to answer" at bounding box center [557, 267] width 244 height 43
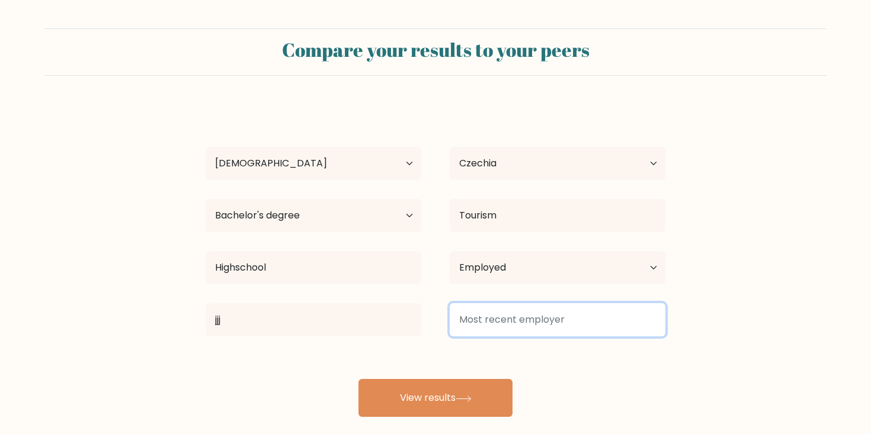
click at [495, 312] on input at bounding box center [558, 319] width 216 height 33
type input "R"
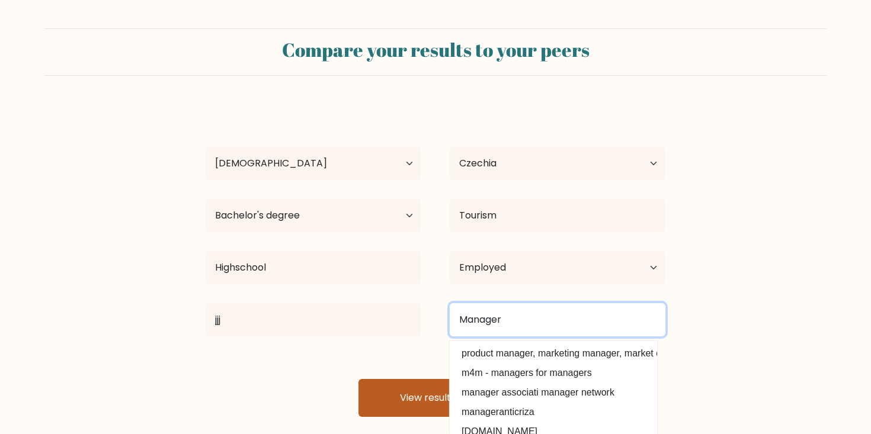
type input "Manager"
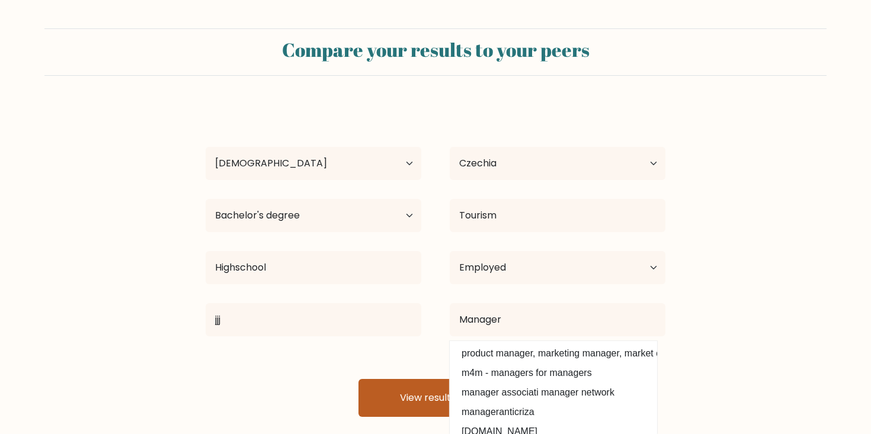
click at [422, 401] on button "View results" at bounding box center [435, 398] width 154 height 38
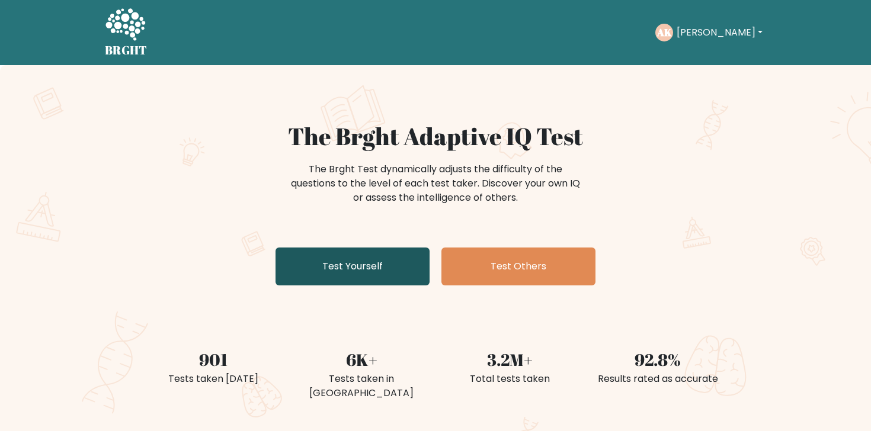
click at [310, 268] on link "Test Yourself" at bounding box center [352, 267] width 154 height 38
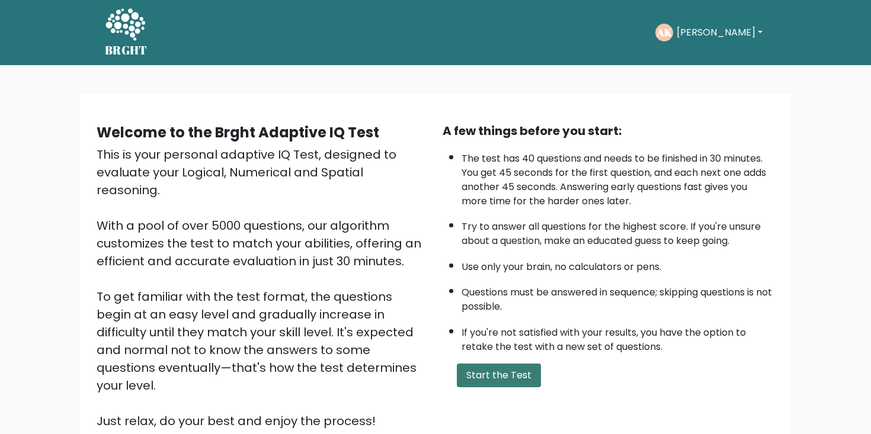
click at [506, 382] on button "Start the Test" at bounding box center [499, 376] width 84 height 24
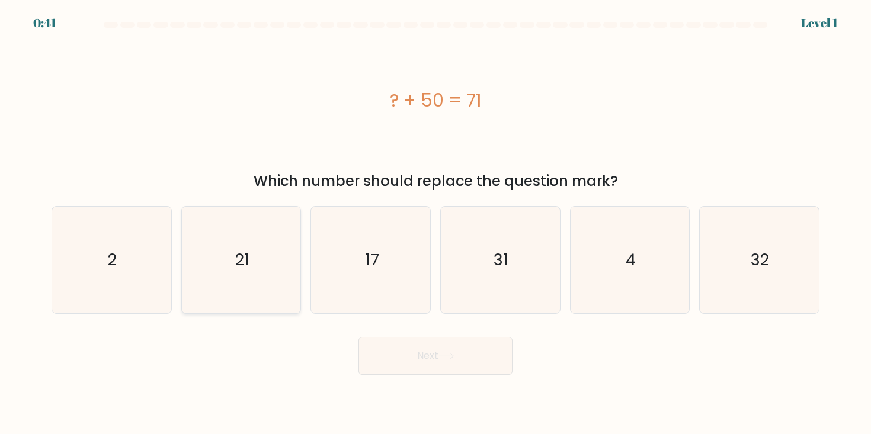
click at [284, 258] on icon "21" at bounding box center [241, 260] width 107 height 107
click at [435, 223] on input "b. 21" at bounding box center [435, 220] width 1 height 6
radio input "true"
click at [389, 359] on button "Next" at bounding box center [435, 356] width 154 height 38
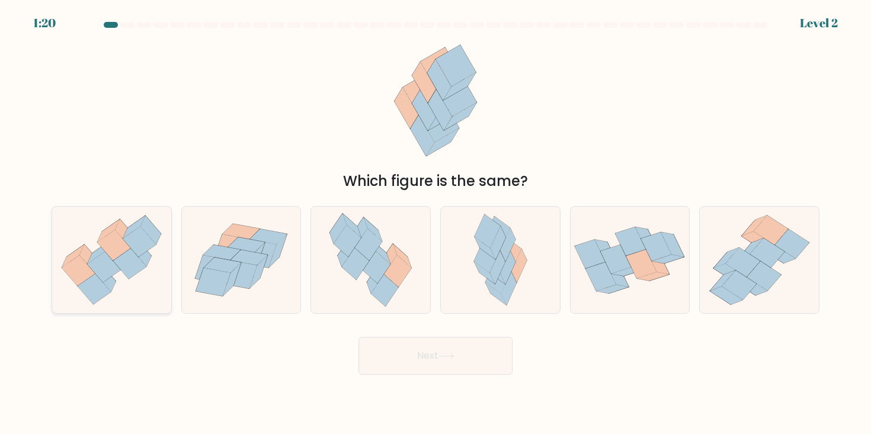
click at [150, 242] on icon at bounding box center [139, 241] width 33 height 31
click at [435, 223] on input "a." at bounding box center [435, 220] width 1 height 6
radio input "true"
click at [402, 352] on button "Next" at bounding box center [435, 356] width 154 height 38
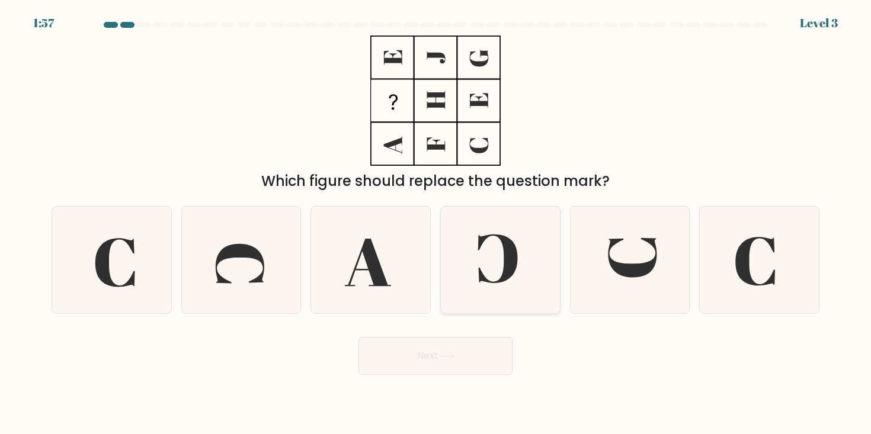
click at [504, 268] on icon at bounding box center [498, 259] width 40 height 49
click at [436, 223] on input "d." at bounding box center [435, 220] width 1 height 6
radio input "true"
click at [480, 337] on button "Next" at bounding box center [435, 356] width 154 height 38
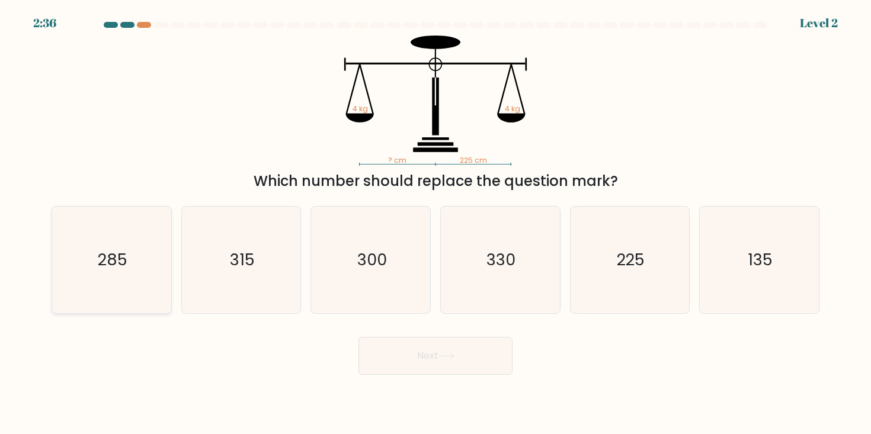
click at [108, 264] on text "285" at bounding box center [113, 260] width 30 height 22
click at [435, 223] on input "a. 285" at bounding box center [435, 220] width 1 height 6
radio input "true"
click at [407, 350] on button "Next" at bounding box center [435, 356] width 154 height 38
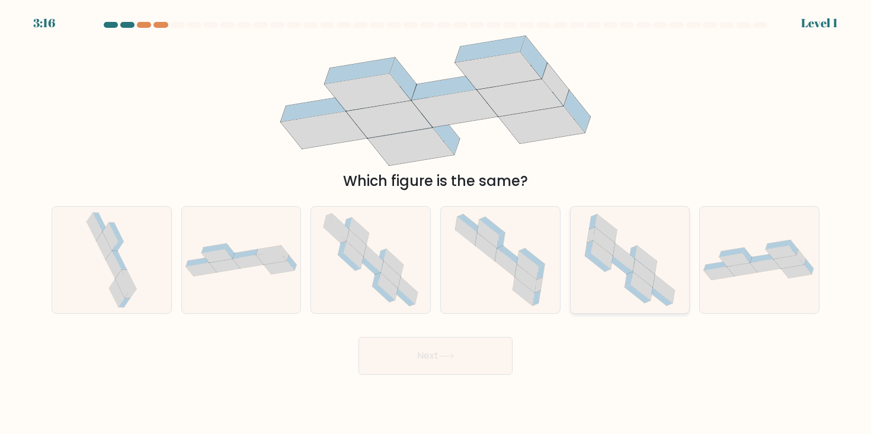
click at [602, 261] on icon at bounding box center [602, 255] width 22 height 28
click at [436, 223] on input "e." at bounding box center [435, 220] width 1 height 6
radio input "true"
click at [437, 355] on button "Next" at bounding box center [435, 356] width 154 height 38
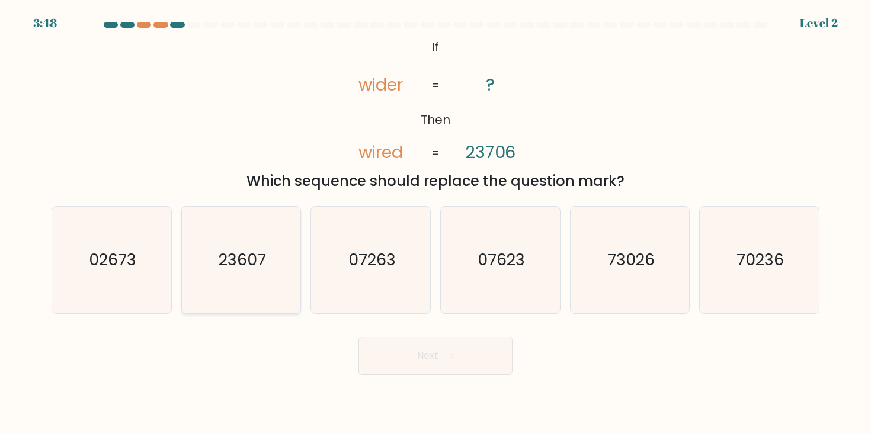
click at [196, 284] on icon "23607" at bounding box center [241, 260] width 107 height 107
click at [435, 223] on input "b. 23607" at bounding box center [435, 220] width 1 height 6
radio input "true"
click at [432, 349] on button "Next" at bounding box center [435, 356] width 154 height 38
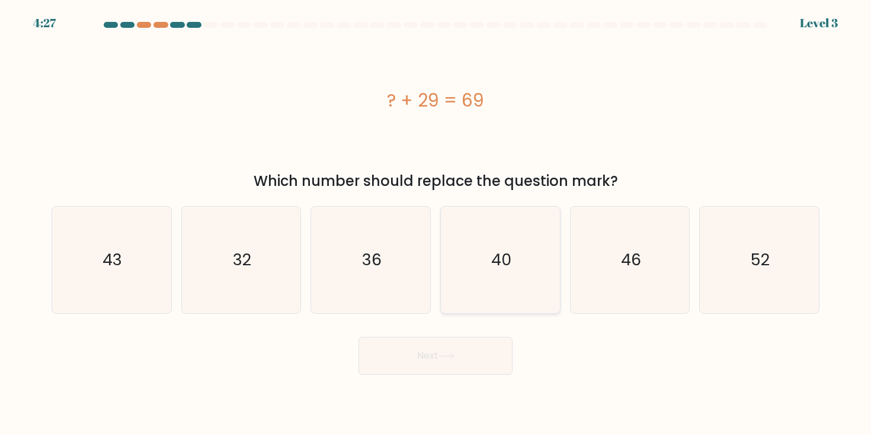
click at [512, 286] on icon "40" at bounding box center [500, 260] width 107 height 107
click at [436, 223] on input "d. 40" at bounding box center [435, 220] width 1 height 6
radio input "true"
click at [461, 356] on button "Next" at bounding box center [435, 356] width 154 height 38
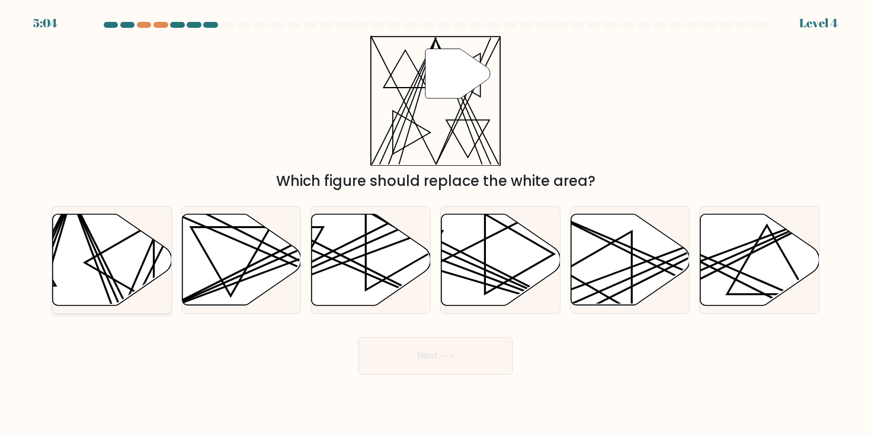
click at [142, 272] on icon at bounding box center [112, 259] width 119 height 91
click at [435, 223] on input "a." at bounding box center [435, 220] width 1 height 6
radio input "true"
click at [381, 345] on button "Next" at bounding box center [435, 356] width 154 height 38
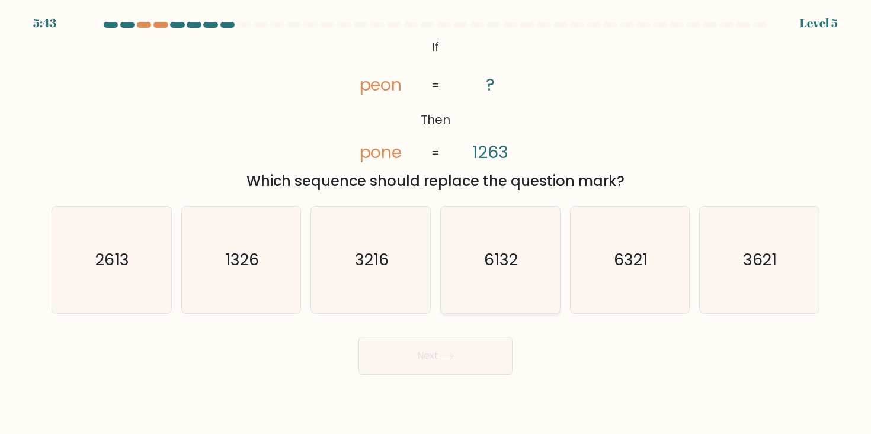
click at [498, 251] on text "6132" at bounding box center [502, 260] width 34 height 22
click at [436, 223] on input "d. 6132" at bounding box center [435, 220] width 1 height 6
radio input "true"
click at [472, 356] on button "Next" at bounding box center [435, 356] width 154 height 38
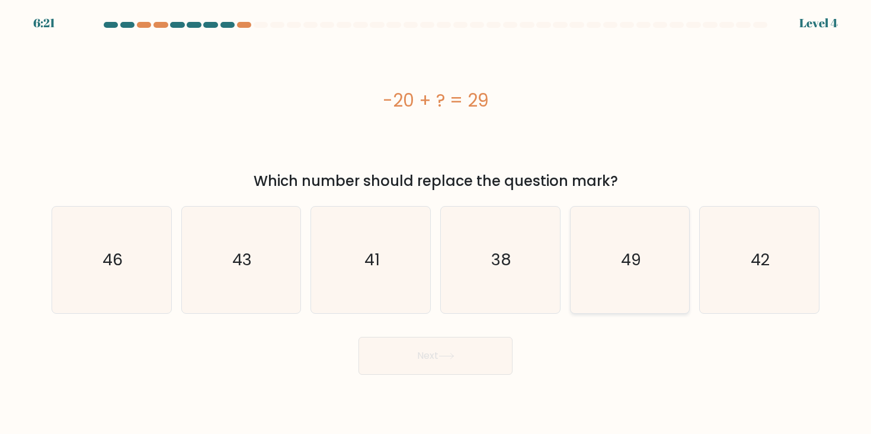
click at [635, 296] on icon "49" at bounding box center [629, 260] width 107 height 107
click at [436, 223] on input "e. 49" at bounding box center [435, 220] width 1 height 6
radio input "true"
click at [427, 382] on body "6:20 Level 4 a." at bounding box center [435, 217] width 871 height 434
click at [432, 354] on button "Next" at bounding box center [435, 356] width 154 height 38
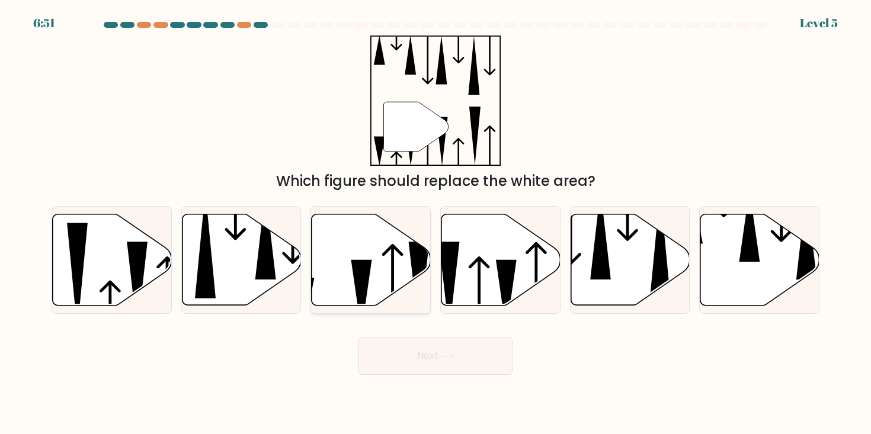
click at [408, 272] on icon at bounding box center [371, 259] width 119 height 91
click at [435, 223] on input "c." at bounding box center [435, 220] width 1 height 6
radio input "true"
click at [464, 347] on button "Next" at bounding box center [435, 356] width 154 height 38
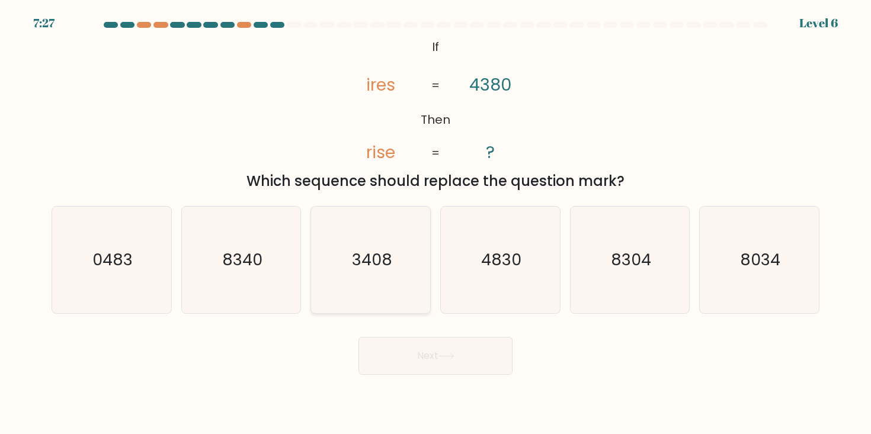
click at [393, 296] on icon "3408" at bounding box center [371, 260] width 107 height 107
click at [435, 223] on input "c. 3408" at bounding box center [435, 220] width 1 height 6
radio input "true"
click at [424, 350] on button "Next" at bounding box center [435, 356] width 154 height 38
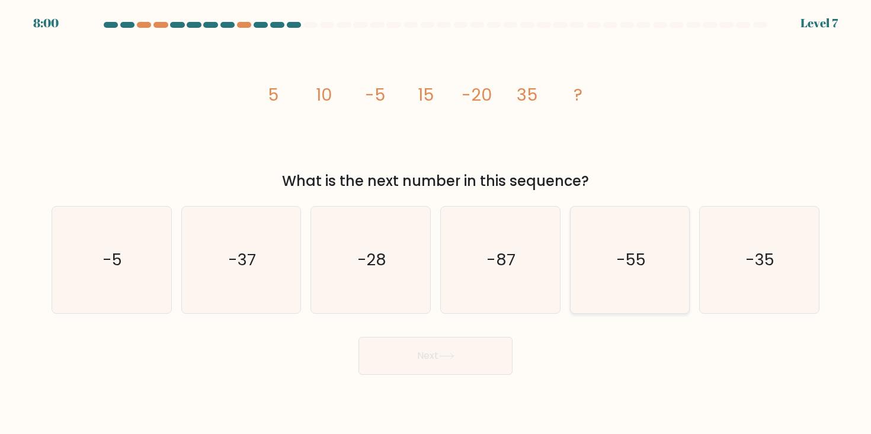
click at [622, 247] on icon "-55" at bounding box center [629, 260] width 107 height 107
click at [436, 223] on input "e. -55" at bounding box center [435, 220] width 1 height 6
radio input "true"
click at [442, 348] on button "Next" at bounding box center [435, 356] width 154 height 38
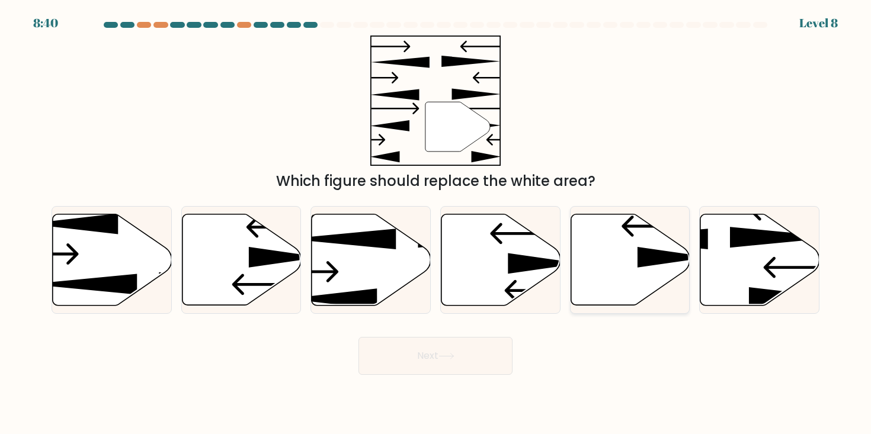
click at [590, 245] on icon at bounding box center [629, 259] width 119 height 91
click at [436, 223] on input "e." at bounding box center [435, 220] width 1 height 6
radio input "true"
click at [475, 345] on button "Next" at bounding box center [435, 356] width 154 height 38
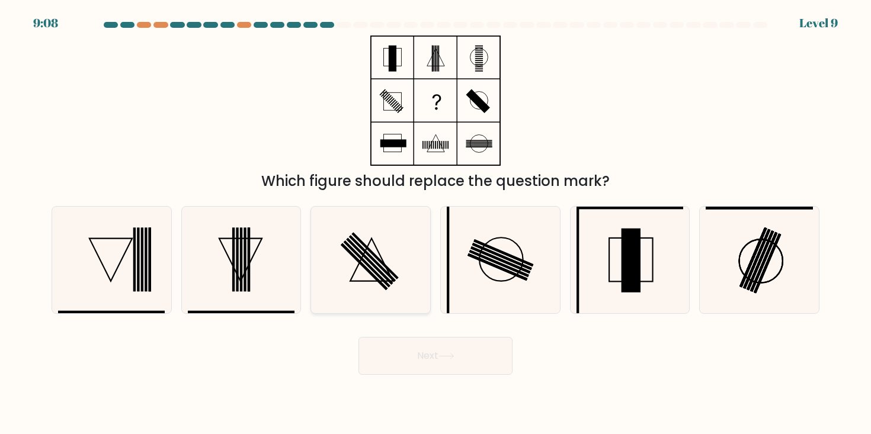
click at [363, 279] on icon at bounding box center [371, 260] width 107 height 107
click at [435, 223] on input "c." at bounding box center [435, 220] width 1 height 6
radio input "true"
click at [433, 344] on button "Next" at bounding box center [435, 356] width 154 height 38
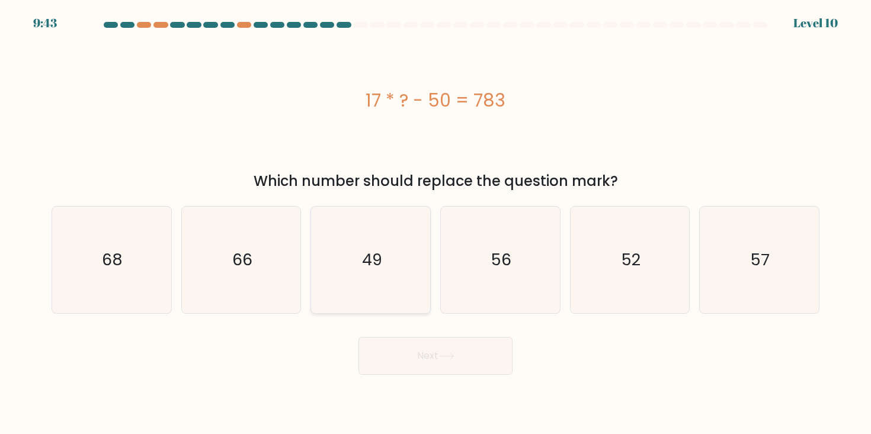
click at [371, 245] on icon "49" at bounding box center [371, 260] width 107 height 107
click at [435, 223] on input "c. 49" at bounding box center [435, 220] width 1 height 6
radio input "true"
click at [451, 364] on button "Next" at bounding box center [435, 356] width 154 height 38
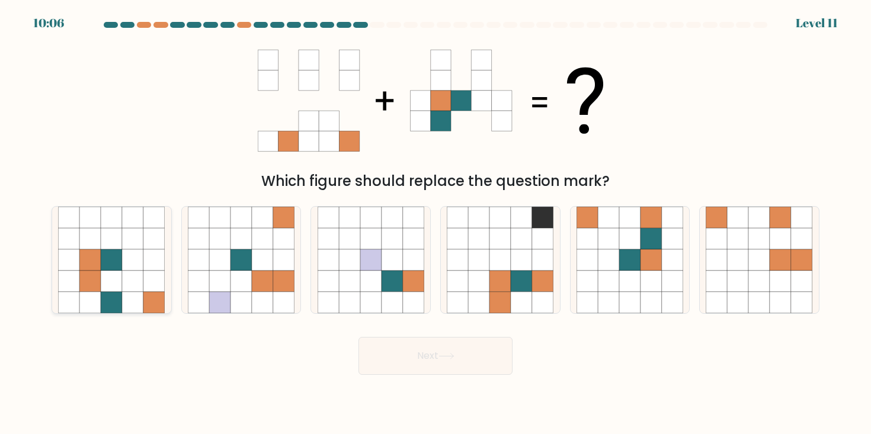
click at [151, 248] on icon at bounding box center [153, 238] width 21 height 21
click at [435, 223] on input "a." at bounding box center [435, 220] width 1 height 6
radio input "true"
click at [465, 373] on button "Next" at bounding box center [435, 356] width 154 height 38
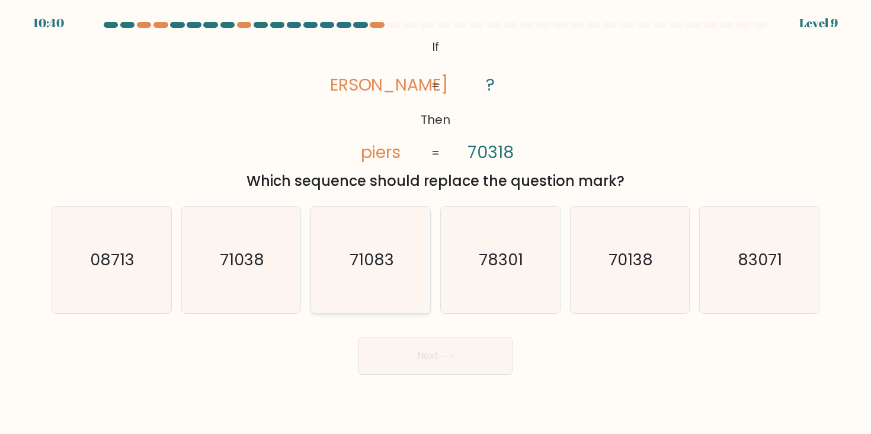
click at [384, 279] on icon "71083" at bounding box center [371, 260] width 107 height 107
click at [435, 223] on input "c. 71083" at bounding box center [435, 220] width 1 height 6
radio input "true"
click at [433, 346] on button "Next" at bounding box center [435, 356] width 154 height 38
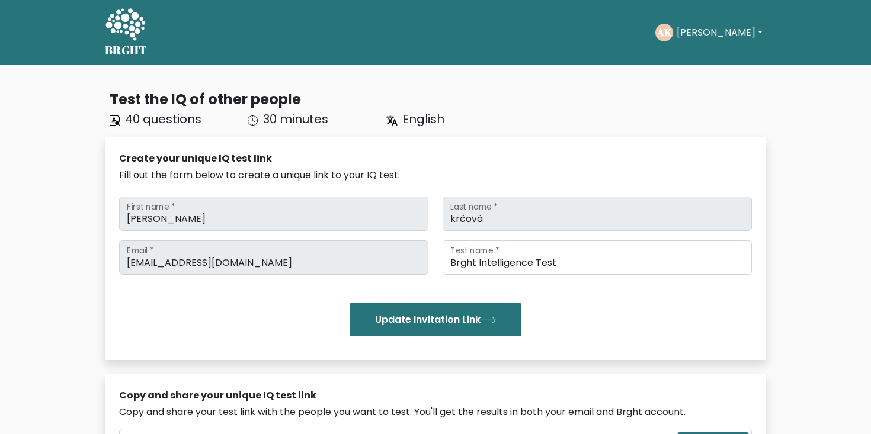
click at [684, 27] on button "Anežka Marie" at bounding box center [719, 32] width 93 height 15
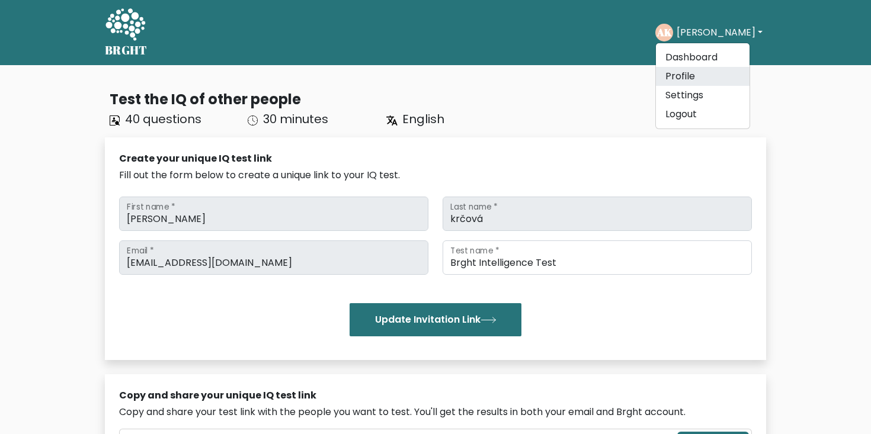
click at [694, 76] on link "Profile" at bounding box center [703, 76] width 94 height 19
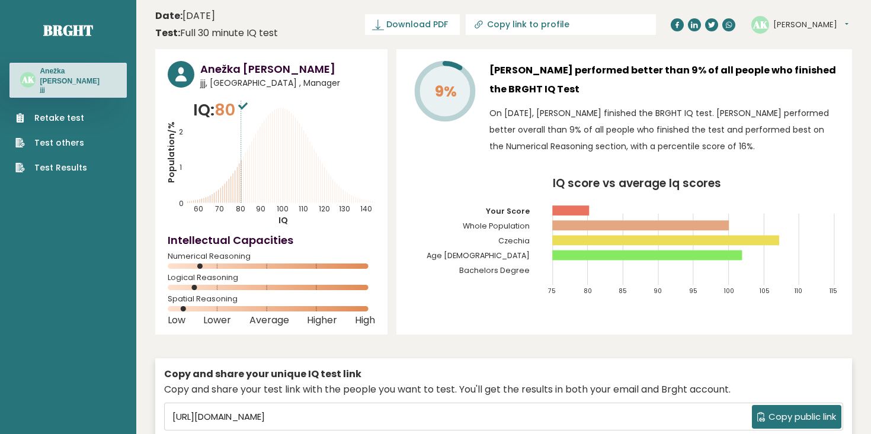
click at [264, 85] on span "jjj, Czechia , Manager" at bounding box center [287, 83] width 175 height 12
click at [47, 114] on ul "Retake test Test others Test Results" at bounding box center [51, 143] width 84 height 62
click at [47, 112] on link "Retake test" at bounding box center [51, 118] width 72 height 12
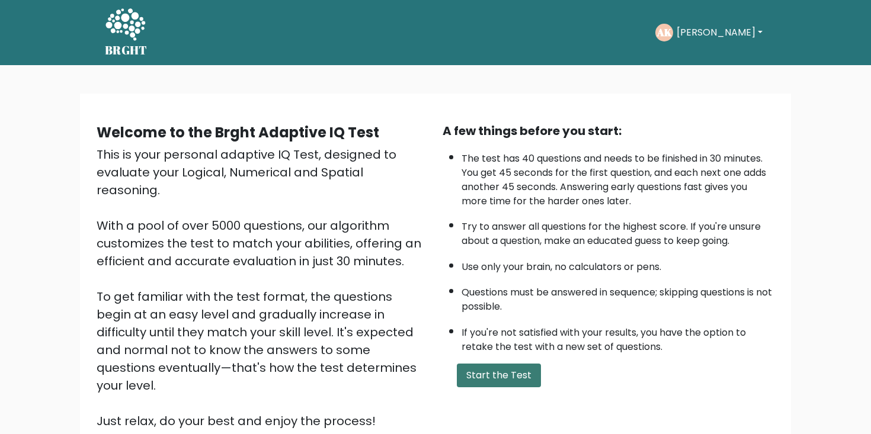
click at [515, 387] on button "Start the Test" at bounding box center [499, 376] width 84 height 24
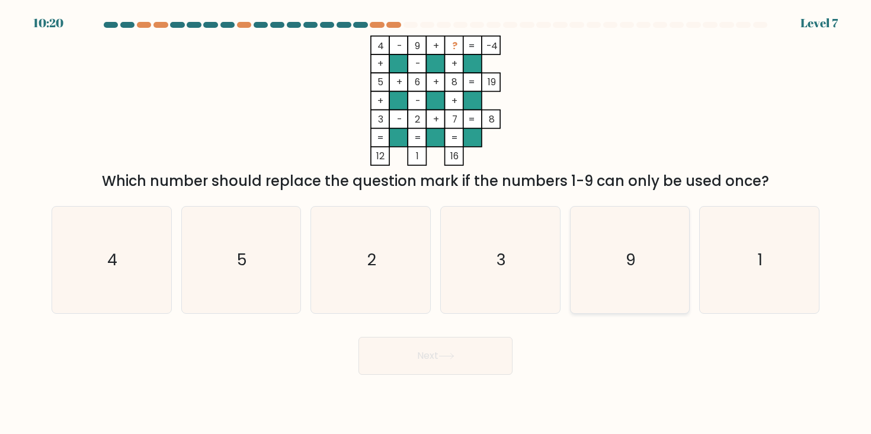
click at [604, 298] on icon "9" at bounding box center [629, 260] width 107 height 107
click at [436, 223] on input "e. 9" at bounding box center [435, 220] width 1 height 6
radio input "true"
click at [227, 251] on icon "5" at bounding box center [241, 260] width 107 height 107
click at [435, 223] on input "b. 5" at bounding box center [435, 220] width 1 height 6
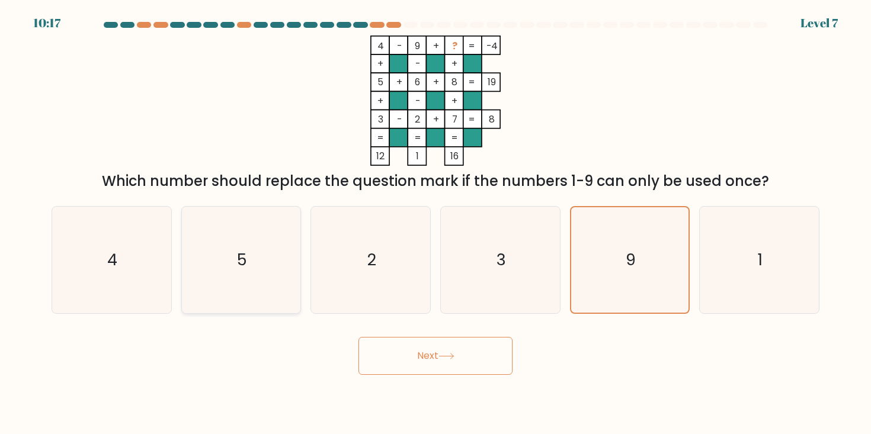
radio input "true"
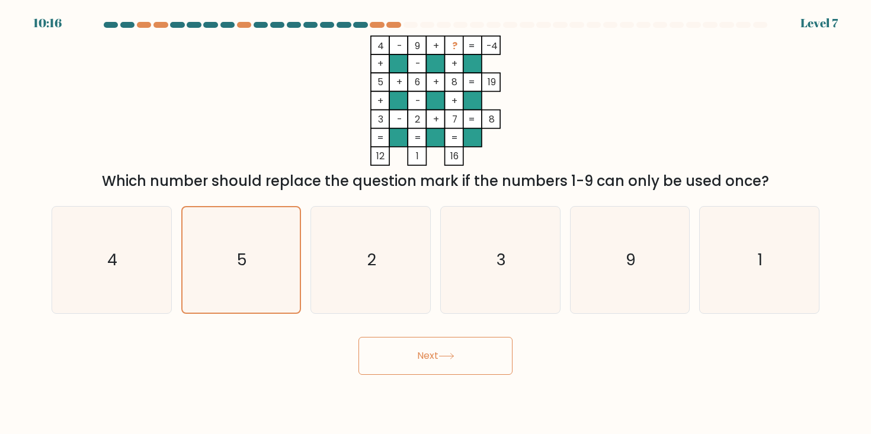
click at [433, 346] on button "Next" at bounding box center [435, 356] width 154 height 38
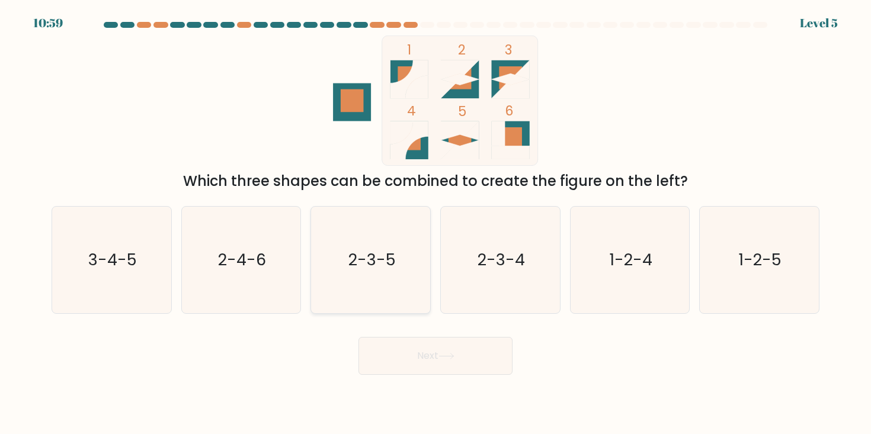
click at [377, 246] on icon "2-3-5" at bounding box center [371, 260] width 107 height 107
click at [435, 223] on input "c. 2-3-5" at bounding box center [435, 220] width 1 height 6
radio input "true"
click at [405, 333] on div "Next" at bounding box center [435, 351] width 782 height 47
click at [411, 350] on button "Next" at bounding box center [435, 356] width 154 height 38
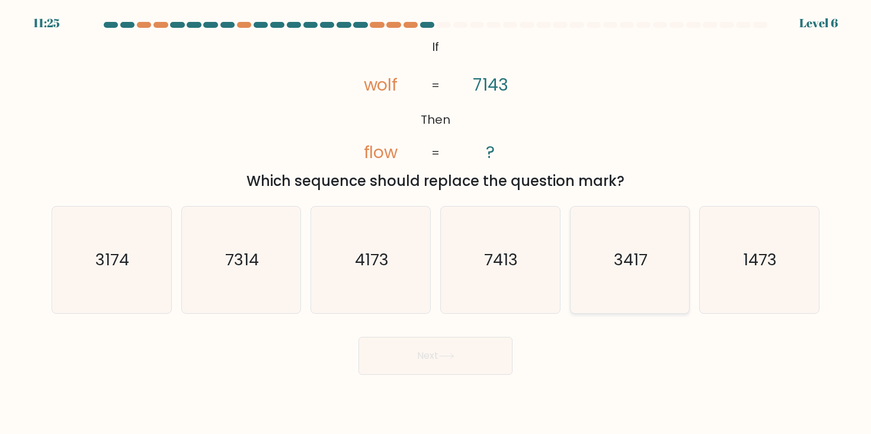
click at [636, 285] on icon "3417" at bounding box center [629, 260] width 107 height 107
click at [436, 223] on input "e. 3417" at bounding box center [435, 220] width 1 height 6
radio input "true"
click at [458, 367] on button "Next" at bounding box center [435, 356] width 154 height 38
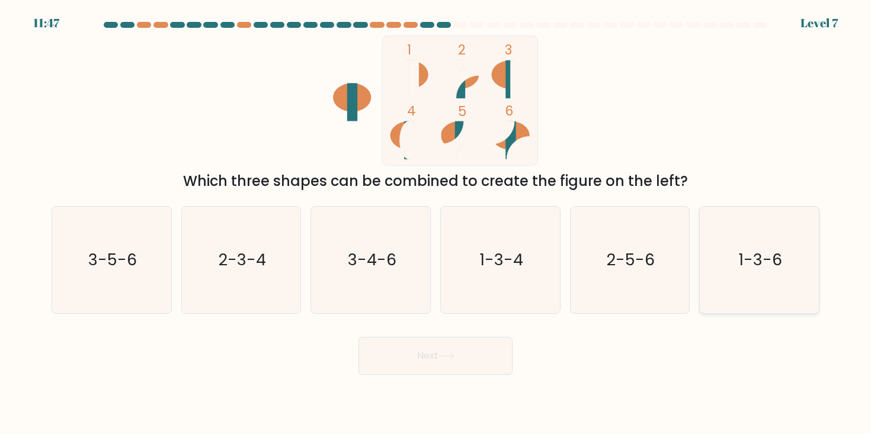
click at [730, 253] on icon "1-3-6" at bounding box center [759, 260] width 107 height 107
click at [436, 223] on input "f. 1-3-6" at bounding box center [435, 220] width 1 height 6
radio input "true"
click at [406, 365] on button "Next" at bounding box center [435, 356] width 154 height 38
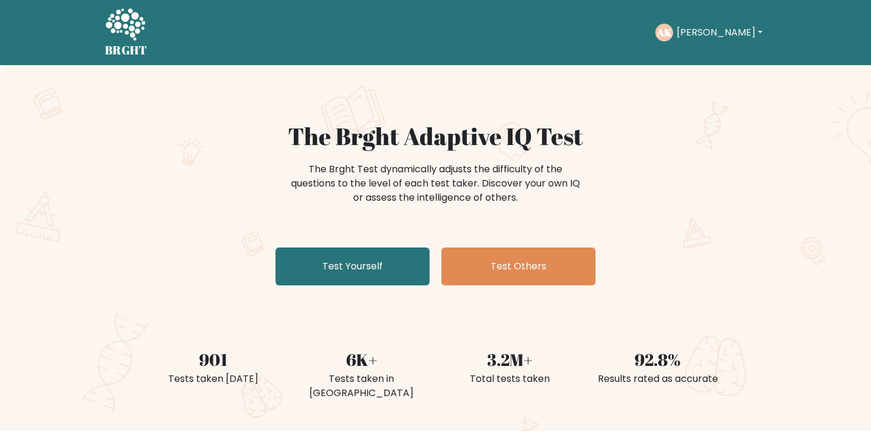
click at [746, 33] on button "Anežka Marie" at bounding box center [719, 32] width 93 height 15
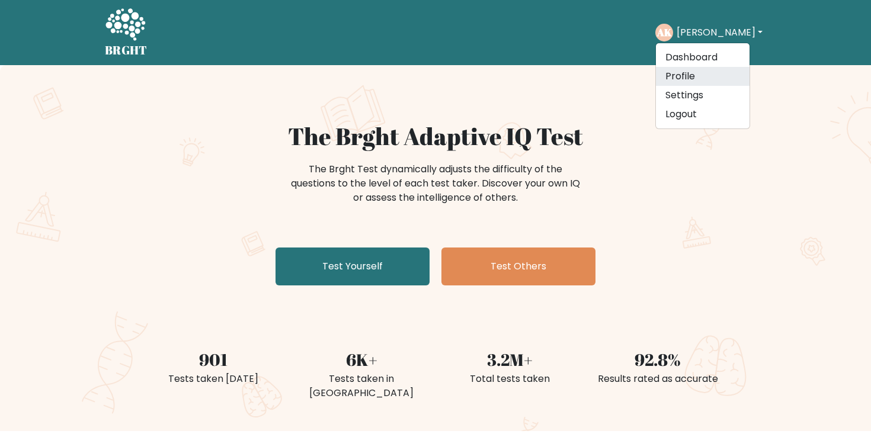
click at [708, 76] on link "Profile" at bounding box center [703, 76] width 94 height 19
